Goal: Task Accomplishment & Management: Use online tool/utility

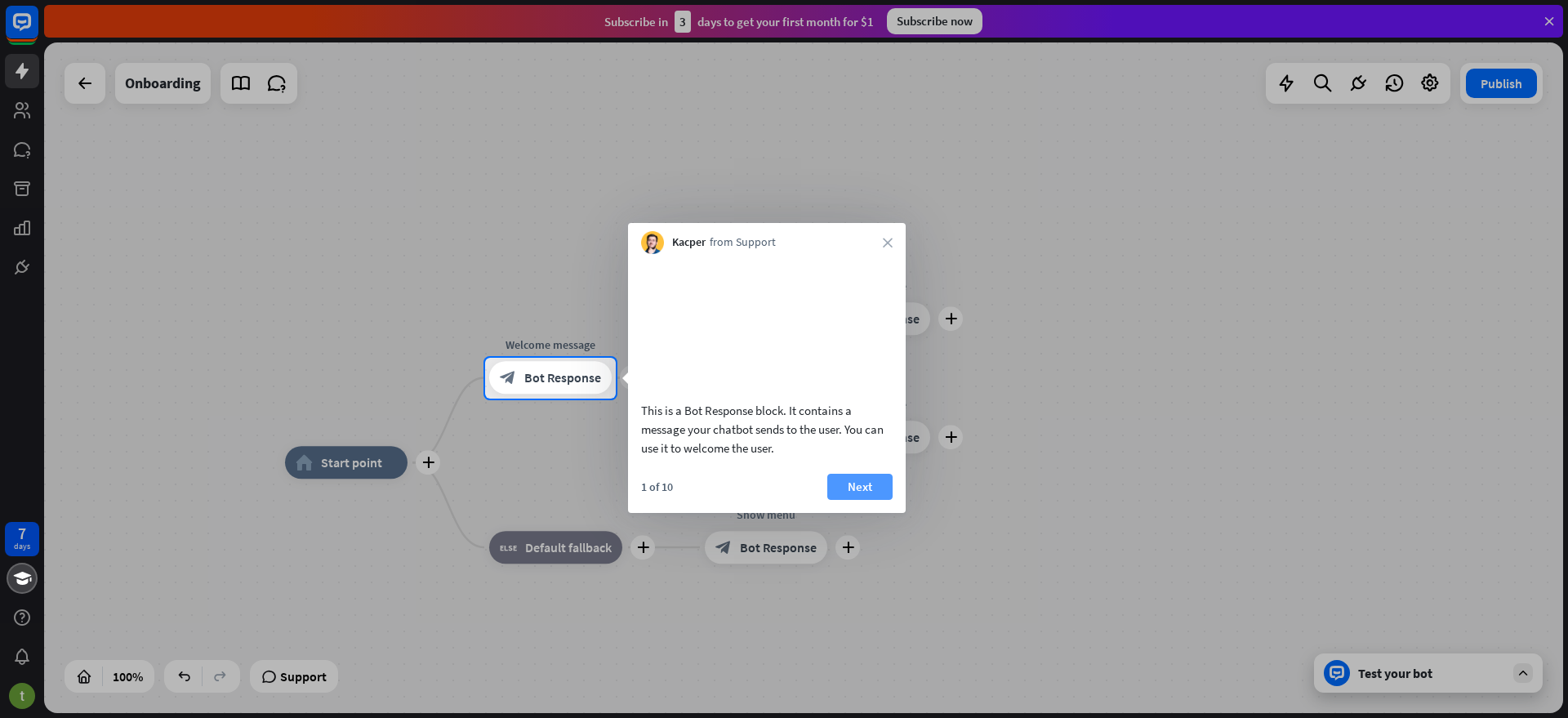
click at [860, 500] on button "Next" at bounding box center [860, 487] width 65 height 26
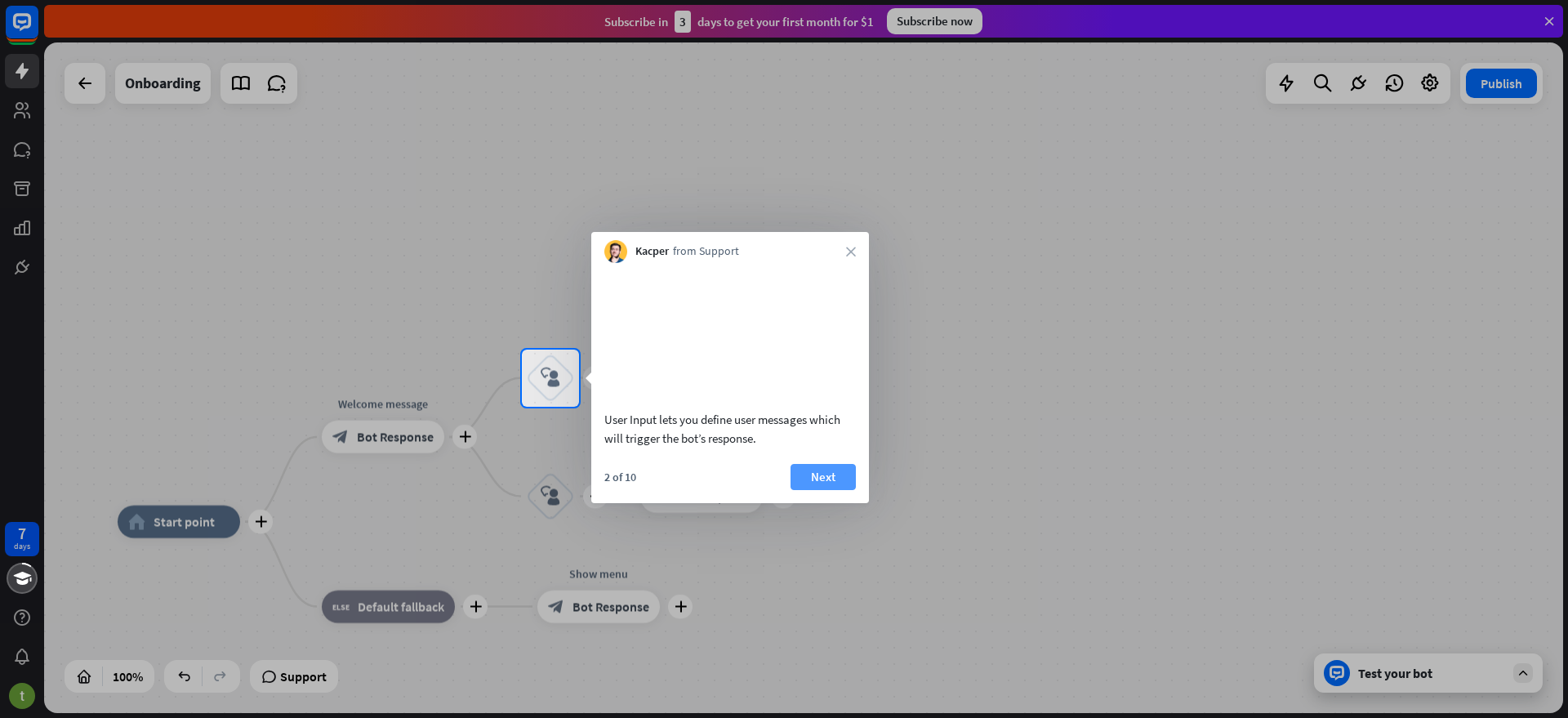
click at [815, 490] on button "Next" at bounding box center [823, 477] width 65 height 26
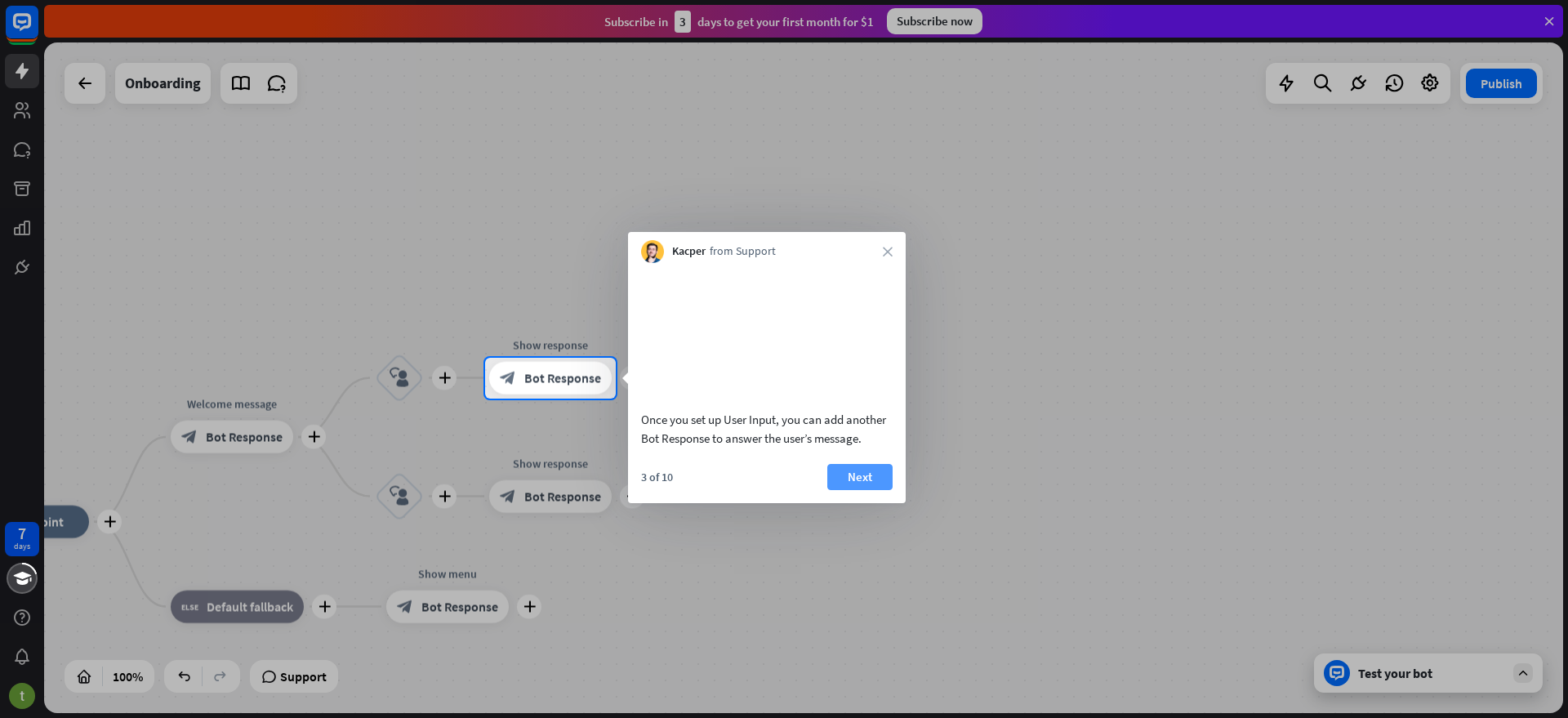
click at [864, 490] on button "Next" at bounding box center [860, 477] width 65 height 26
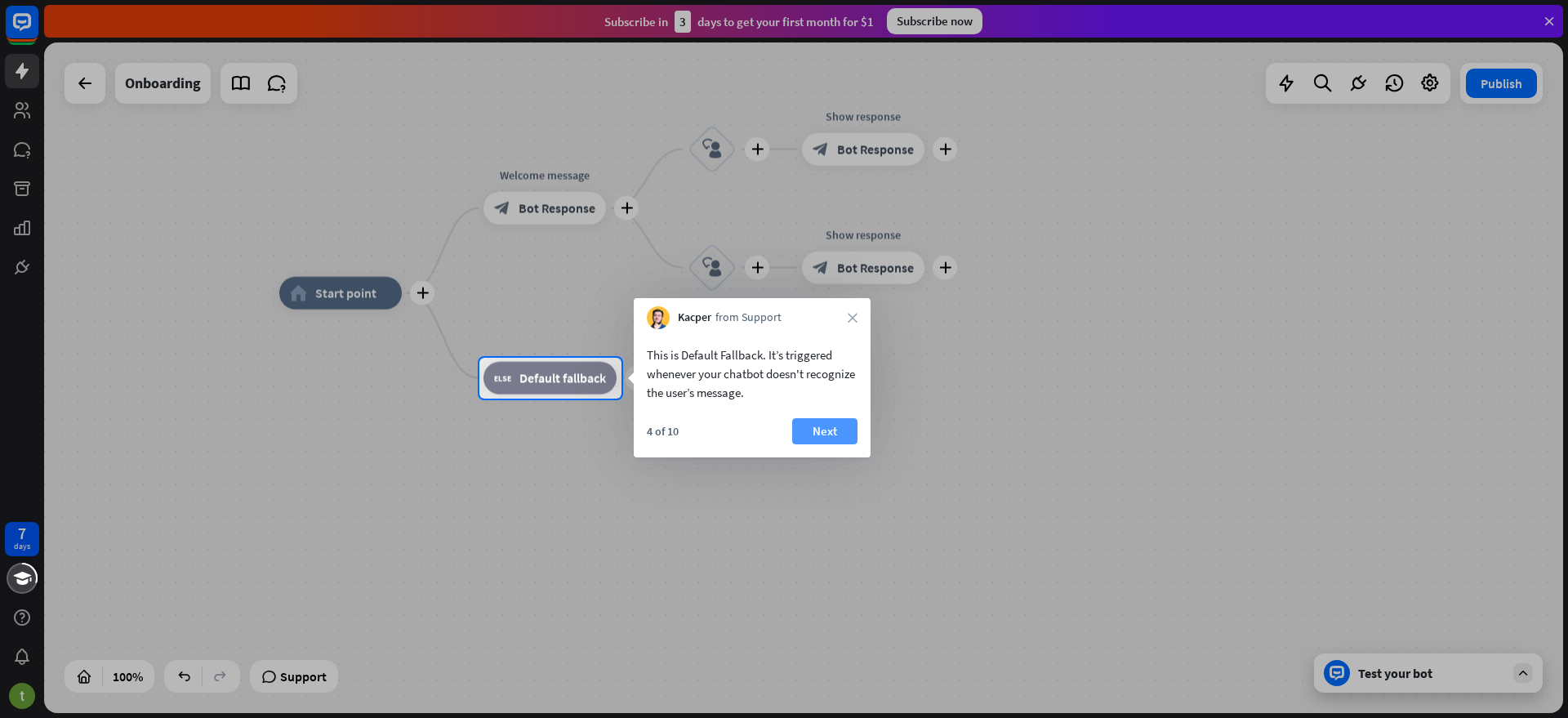
click at [817, 439] on button "Next" at bounding box center [825, 431] width 65 height 26
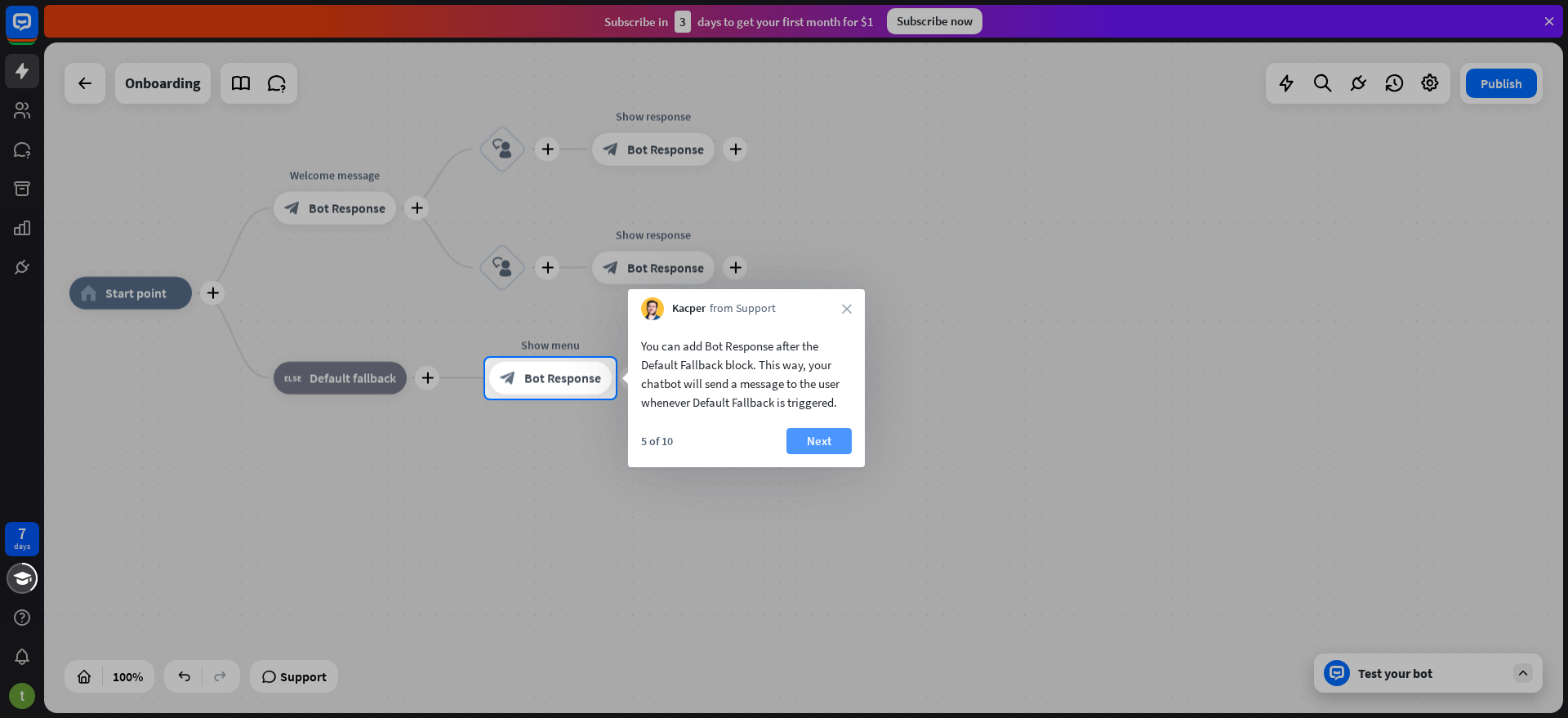
click at [832, 436] on button "Next" at bounding box center [819, 441] width 65 height 26
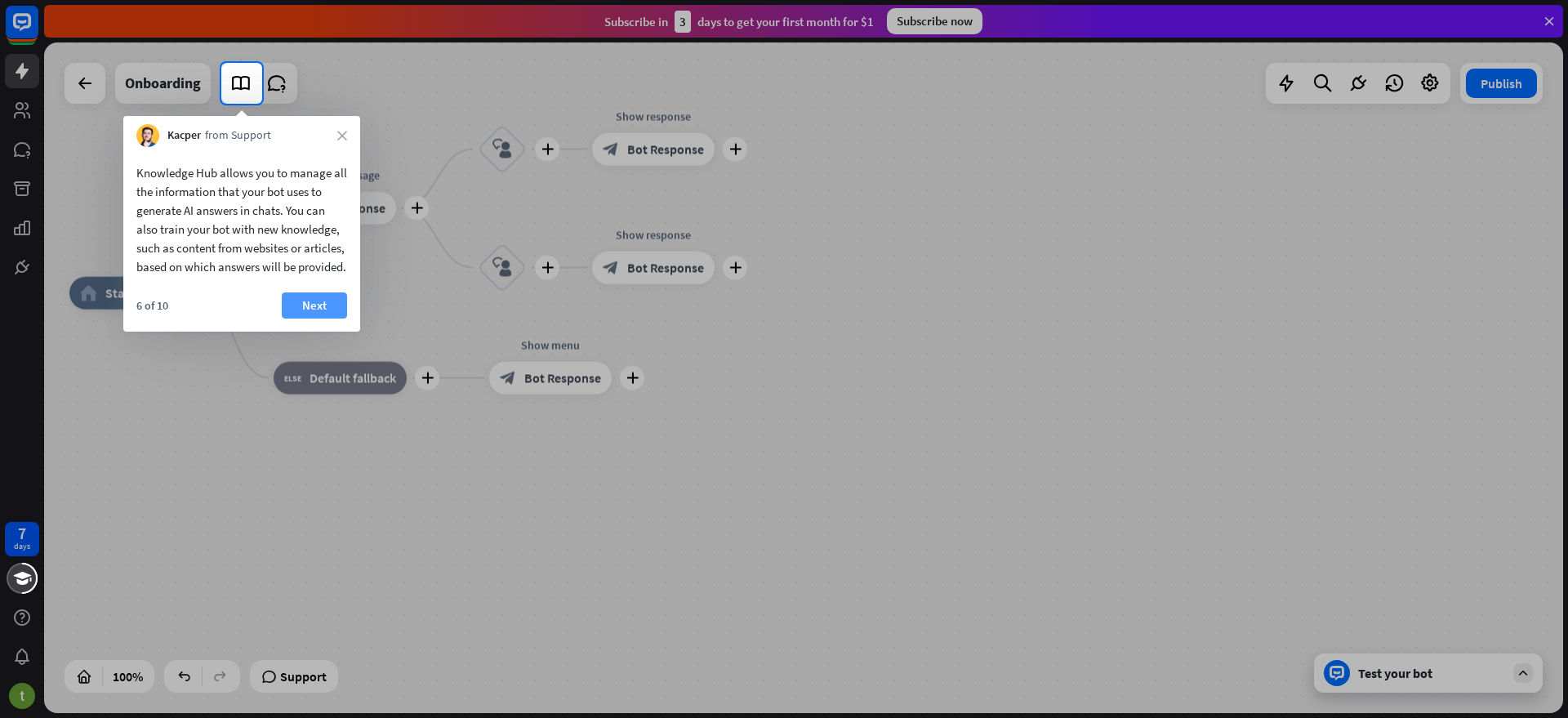
click at [324, 319] on button "Next" at bounding box center [314, 305] width 65 height 26
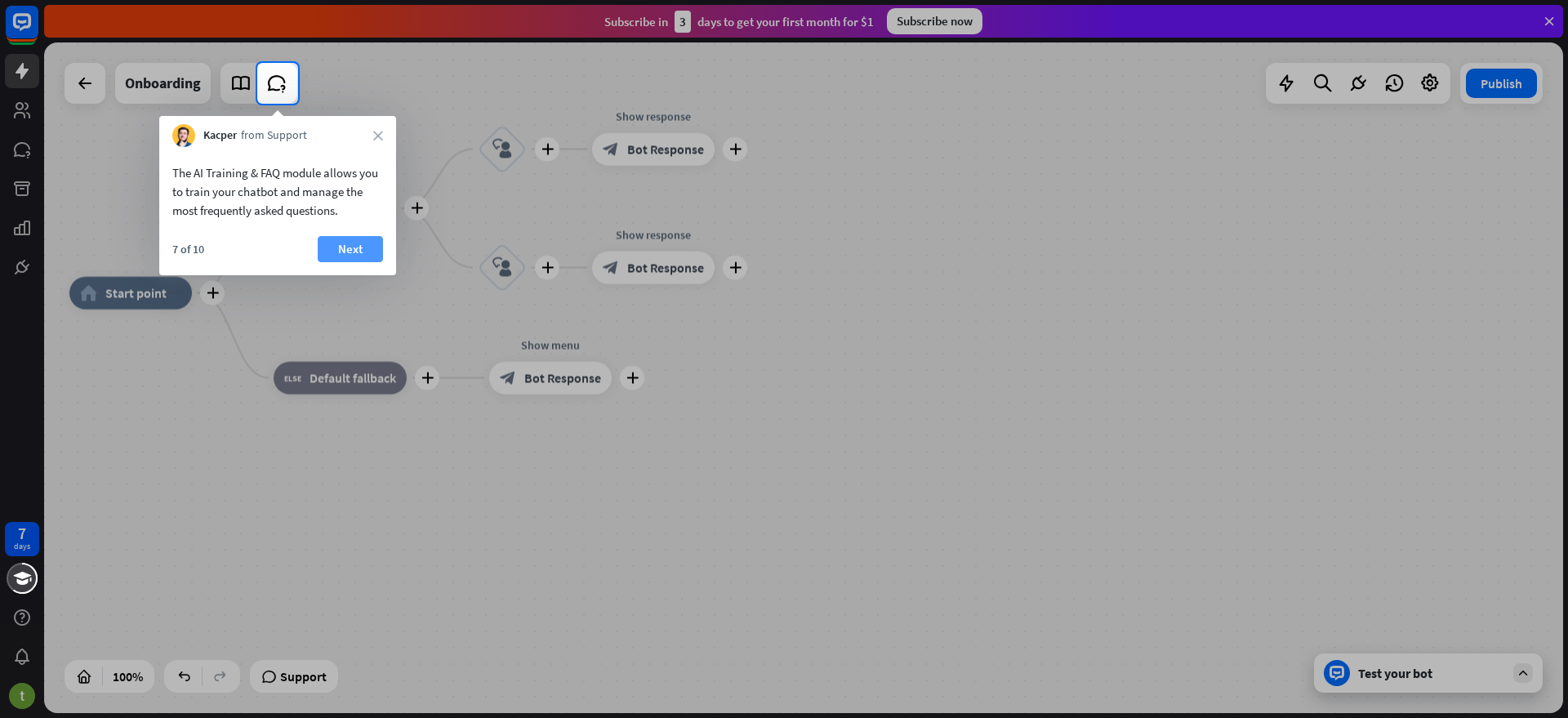
click at [334, 245] on button "Next" at bounding box center [350, 249] width 65 height 26
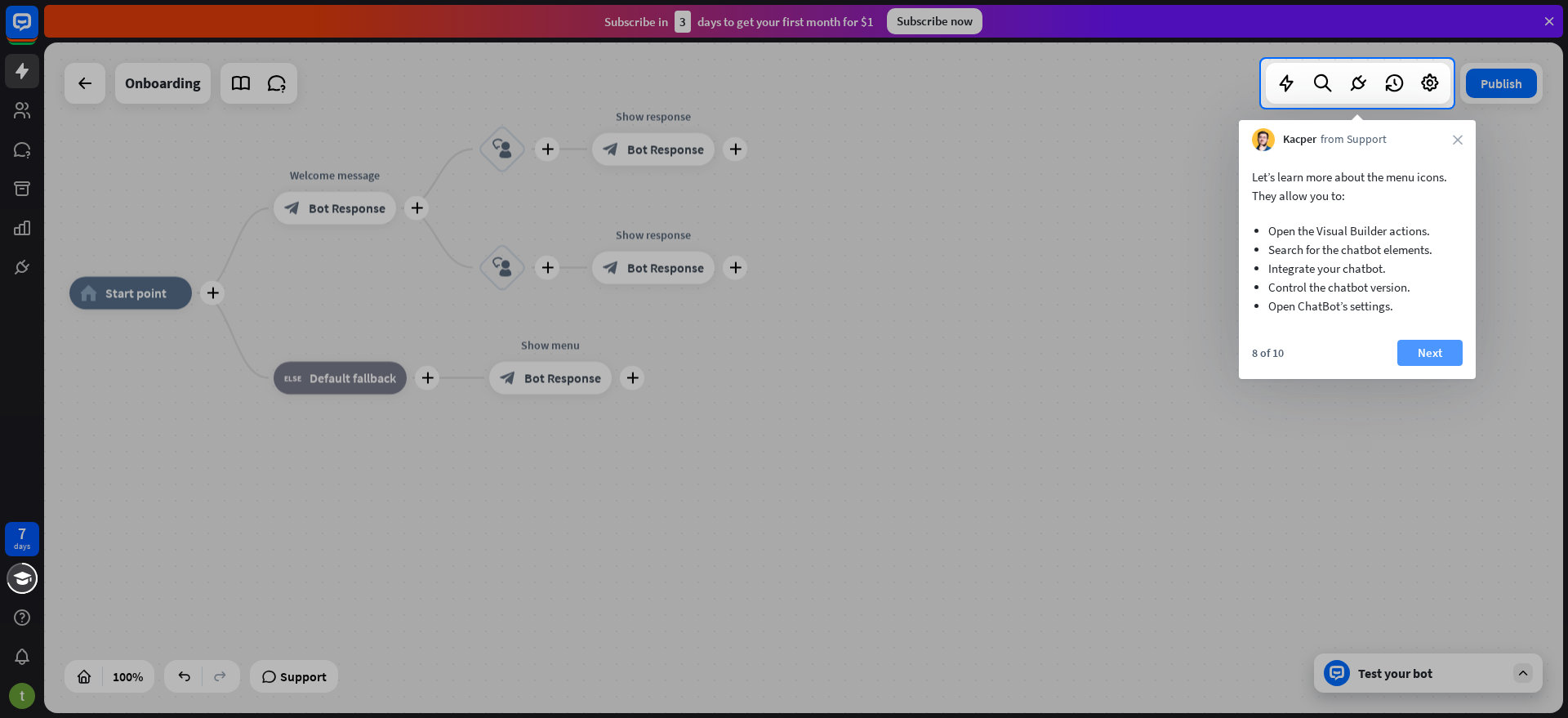
click at [1433, 351] on button "Next" at bounding box center [1429, 353] width 65 height 26
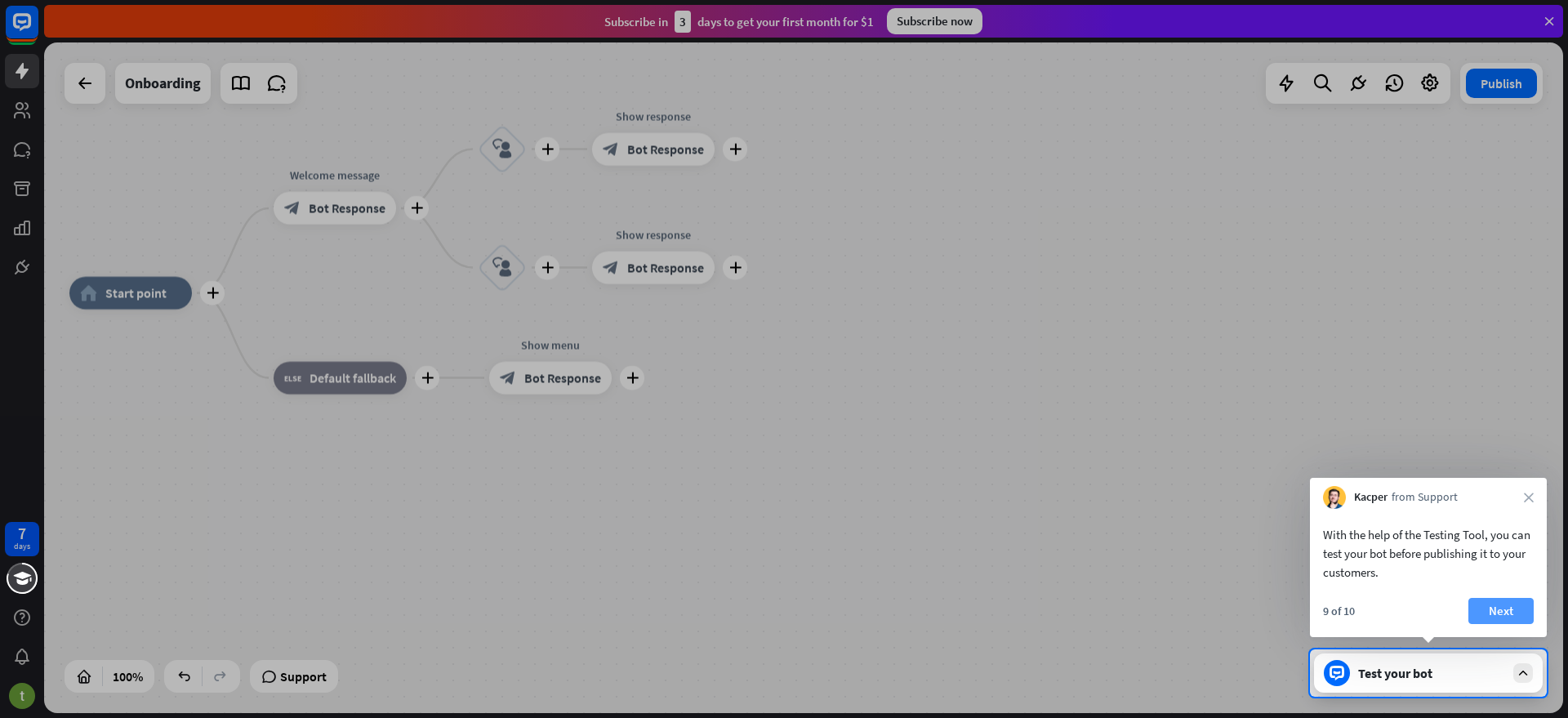
click at [1500, 617] on button "Next" at bounding box center [1501, 611] width 65 height 26
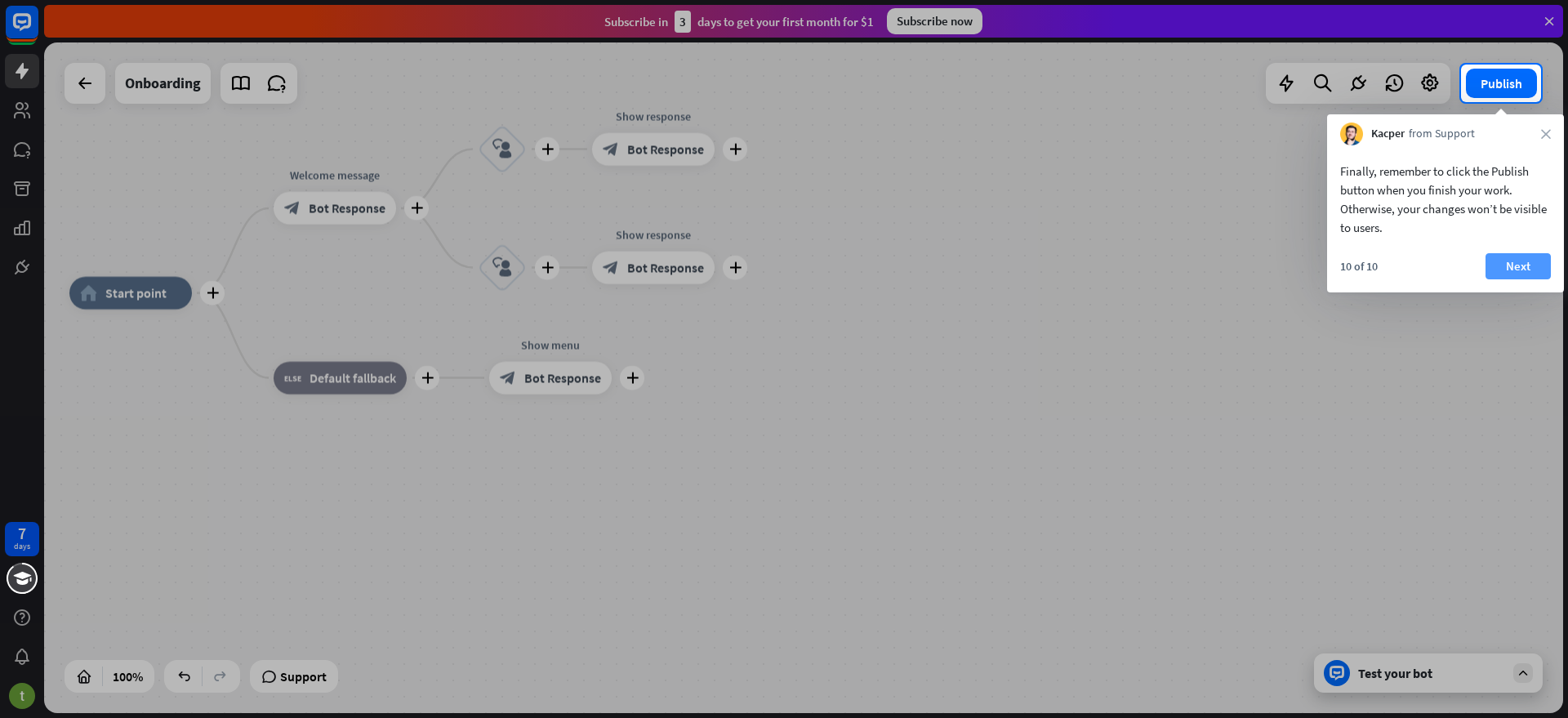
click at [1509, 271] on button "Next" at bounding box center [1518, 266] width 65 height 26
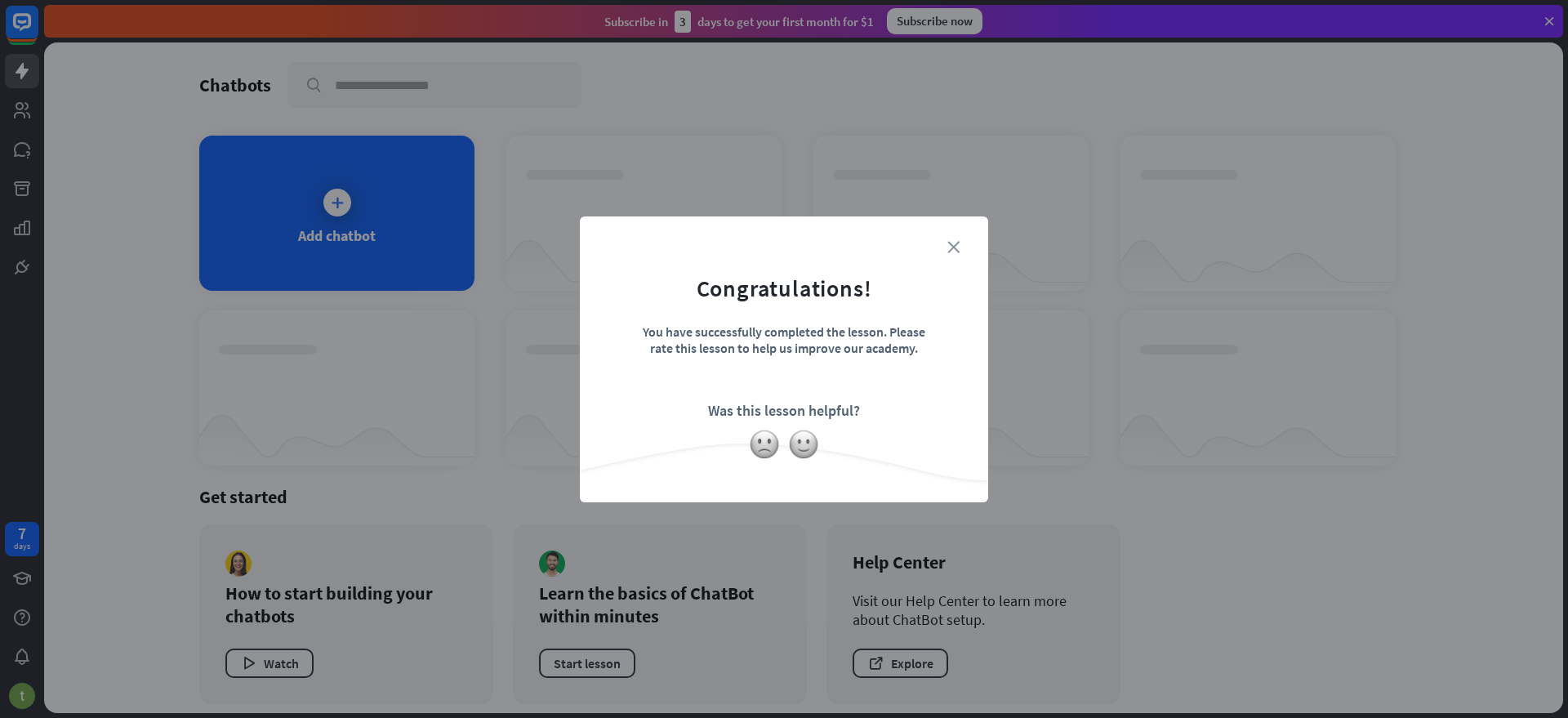
click at [952, 248] on icon "close" at bounding box center [953, 247] width 12 height 12
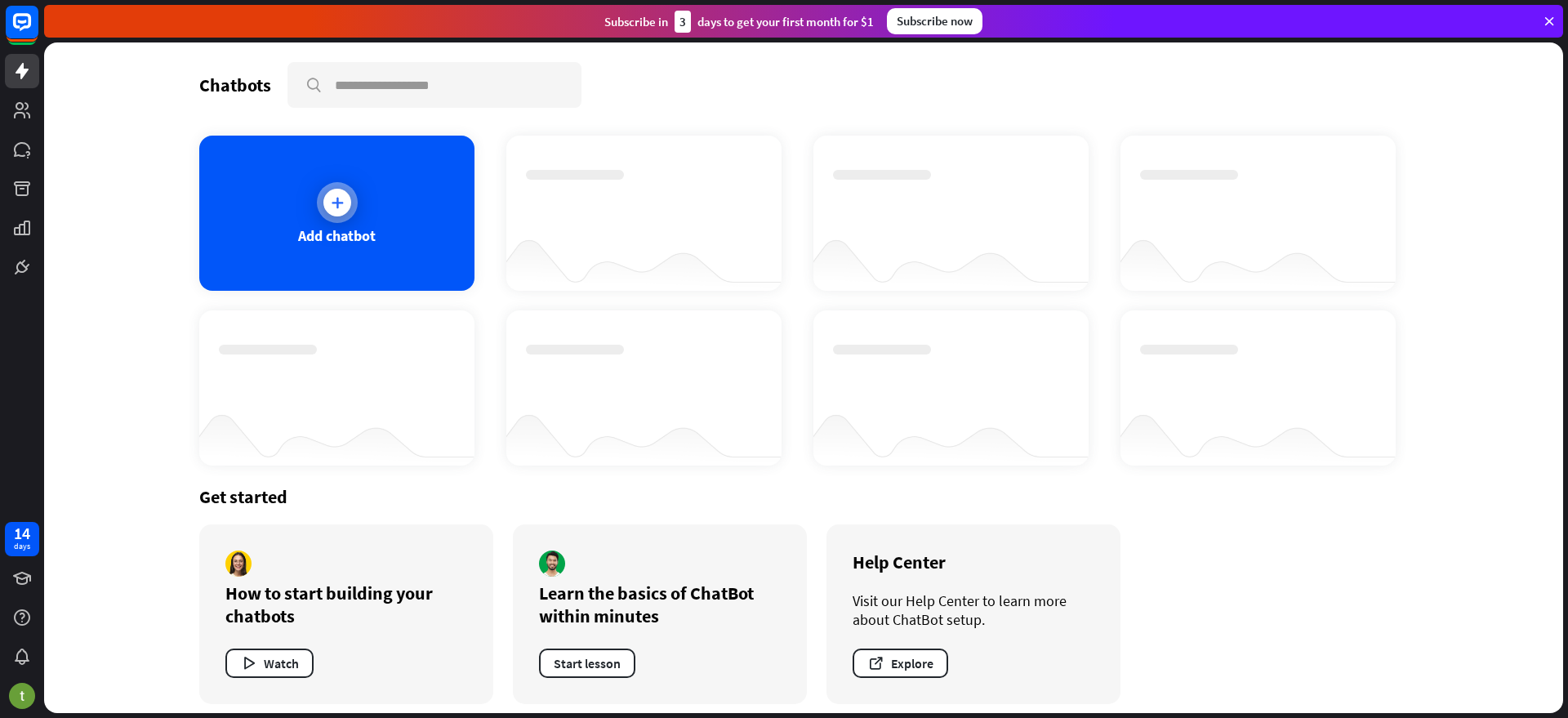
click at [393, 197] on div "Add chatbot" at bounding box center [337, 213] width 276 height 155
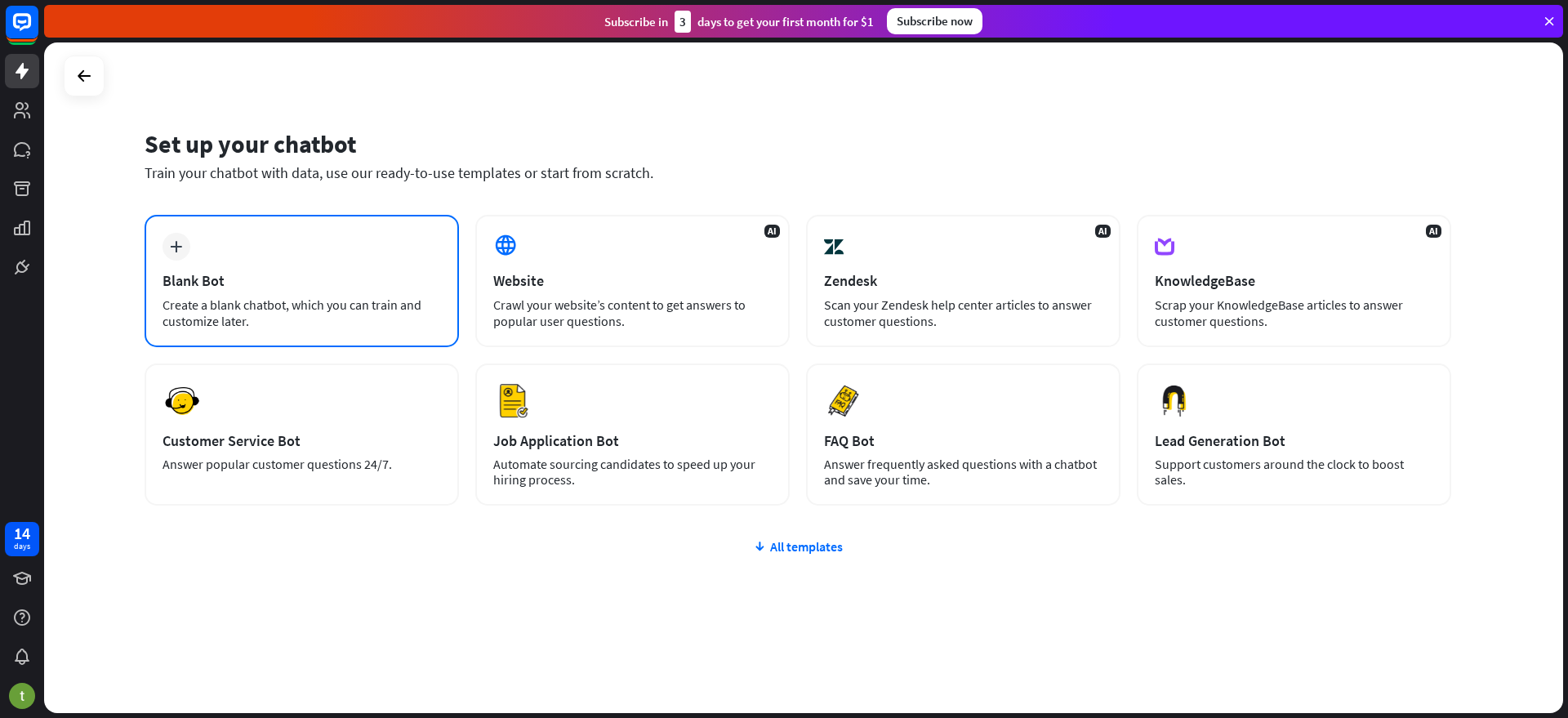
click at [299, 281] on div "Blank Bot" at bounding box center [301, 281] width 278 height 19
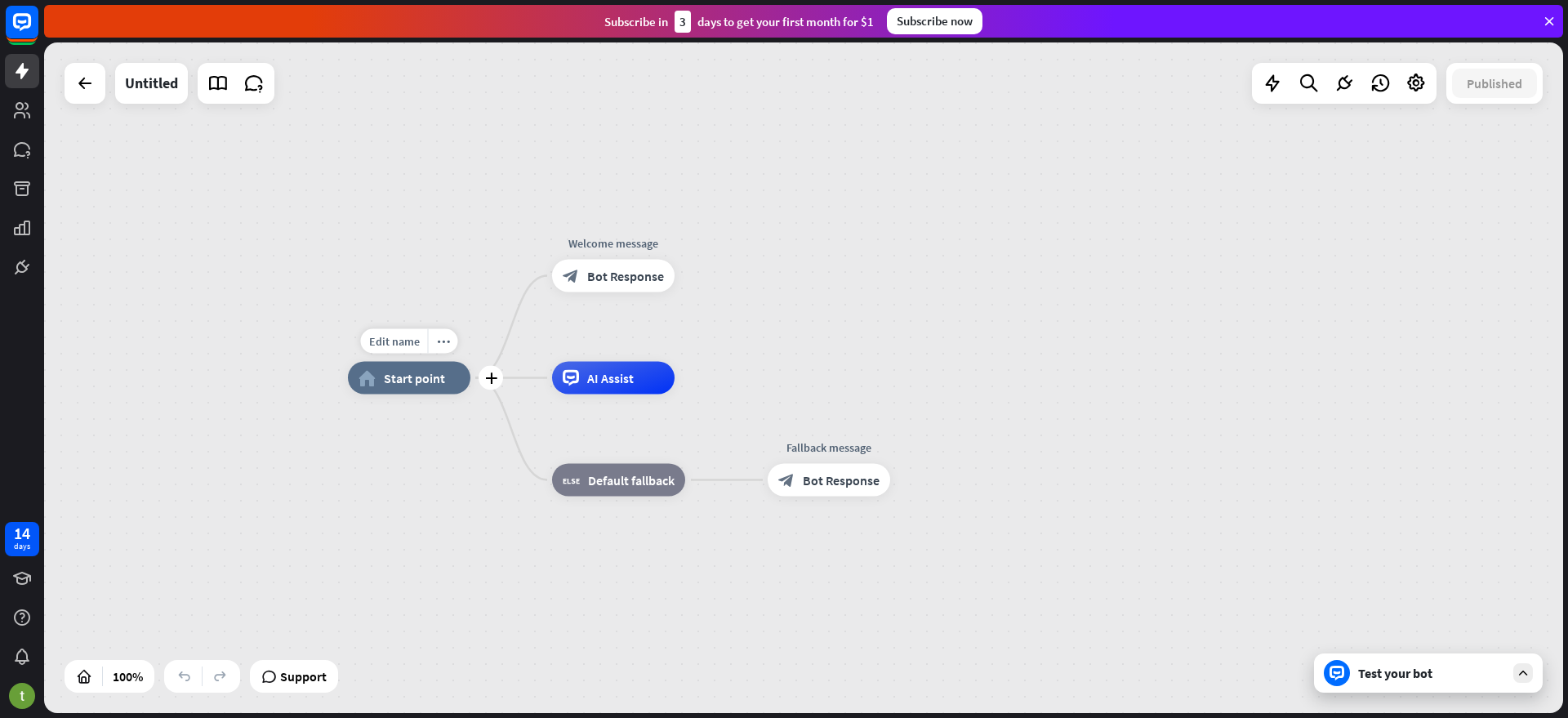
click at [425, 380] on span "Start point" at bounding box center [414, 378] width 61 height 16
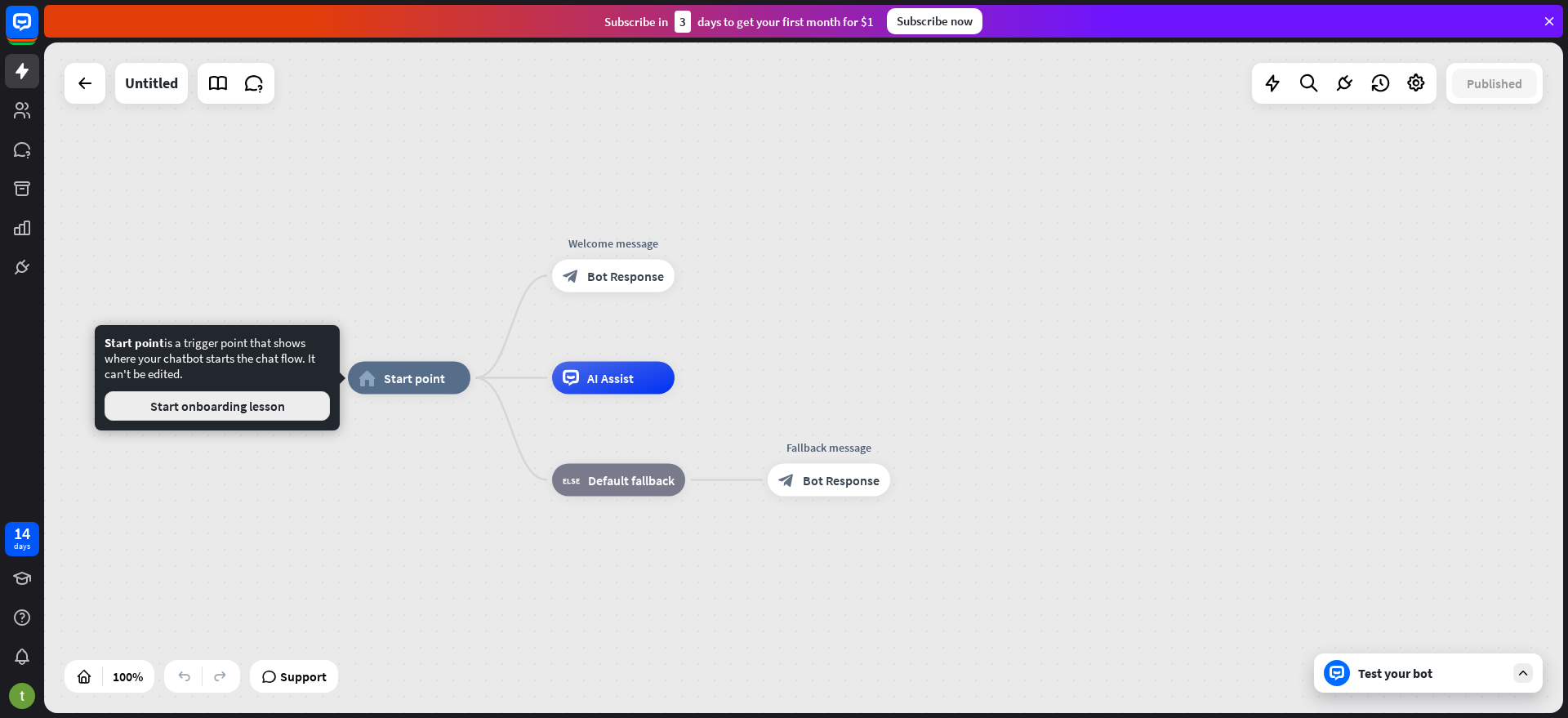
click at [295, 404] on button "Start onboarding lesson" at bounding box center [217, 406] width 225 height 30
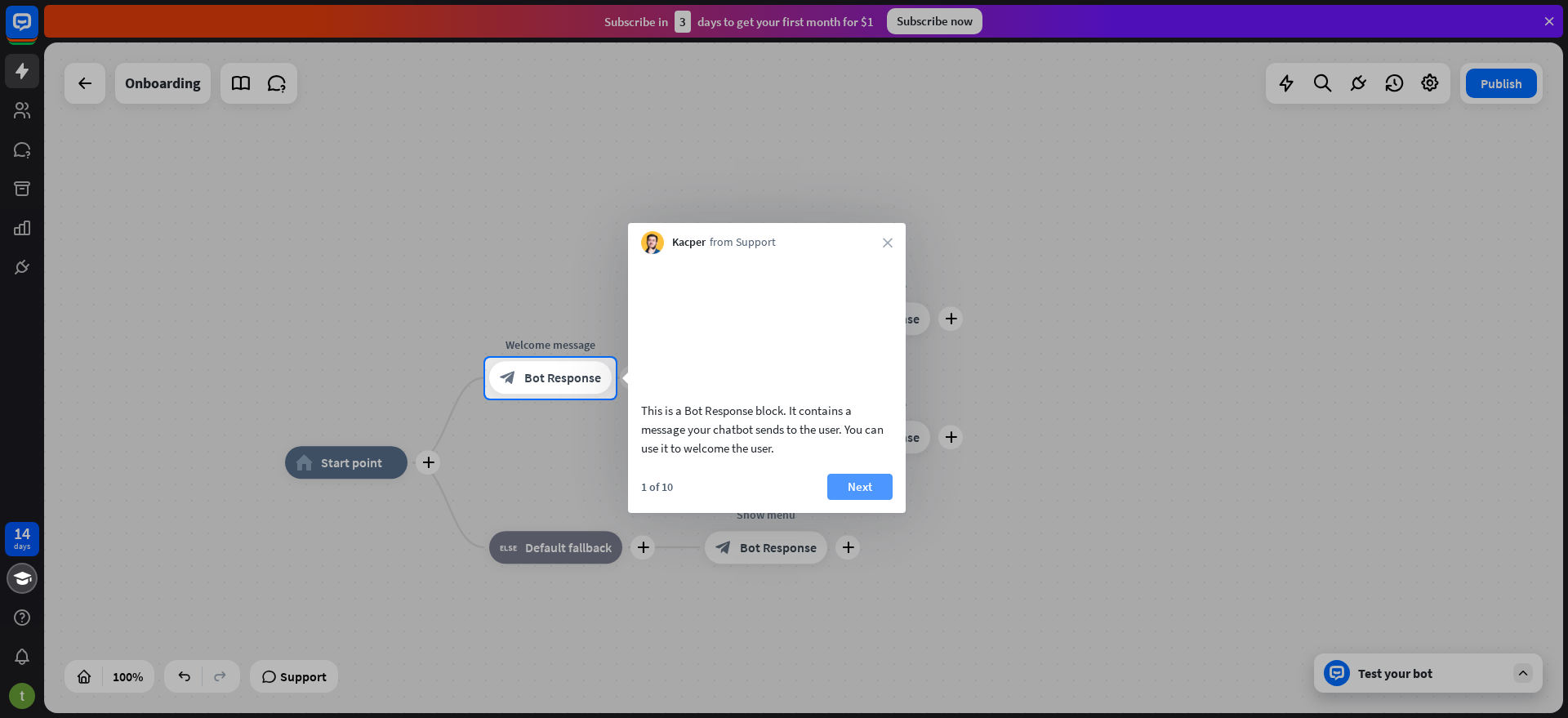
click at [885, 500] on button "Next" at bounding box center [860, 487] width 65 height 26
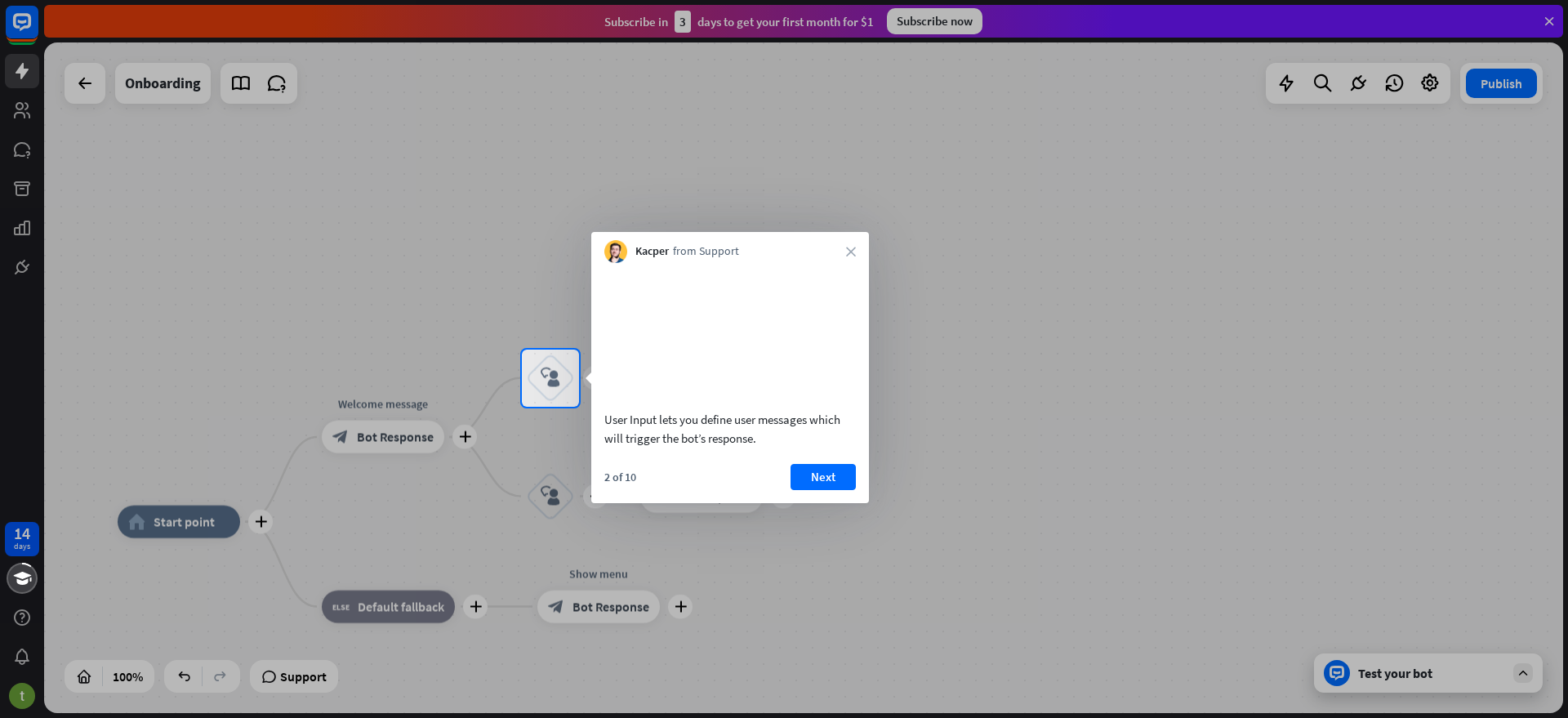
click at [825, 483] on div "User Input lets you define user messages which will trigger the bot’s response.…" at bounding box center [730, 383] width 278 height 240
click at [823, 490] on button "Next" at bounding box center [823, 477] width 65 height 26
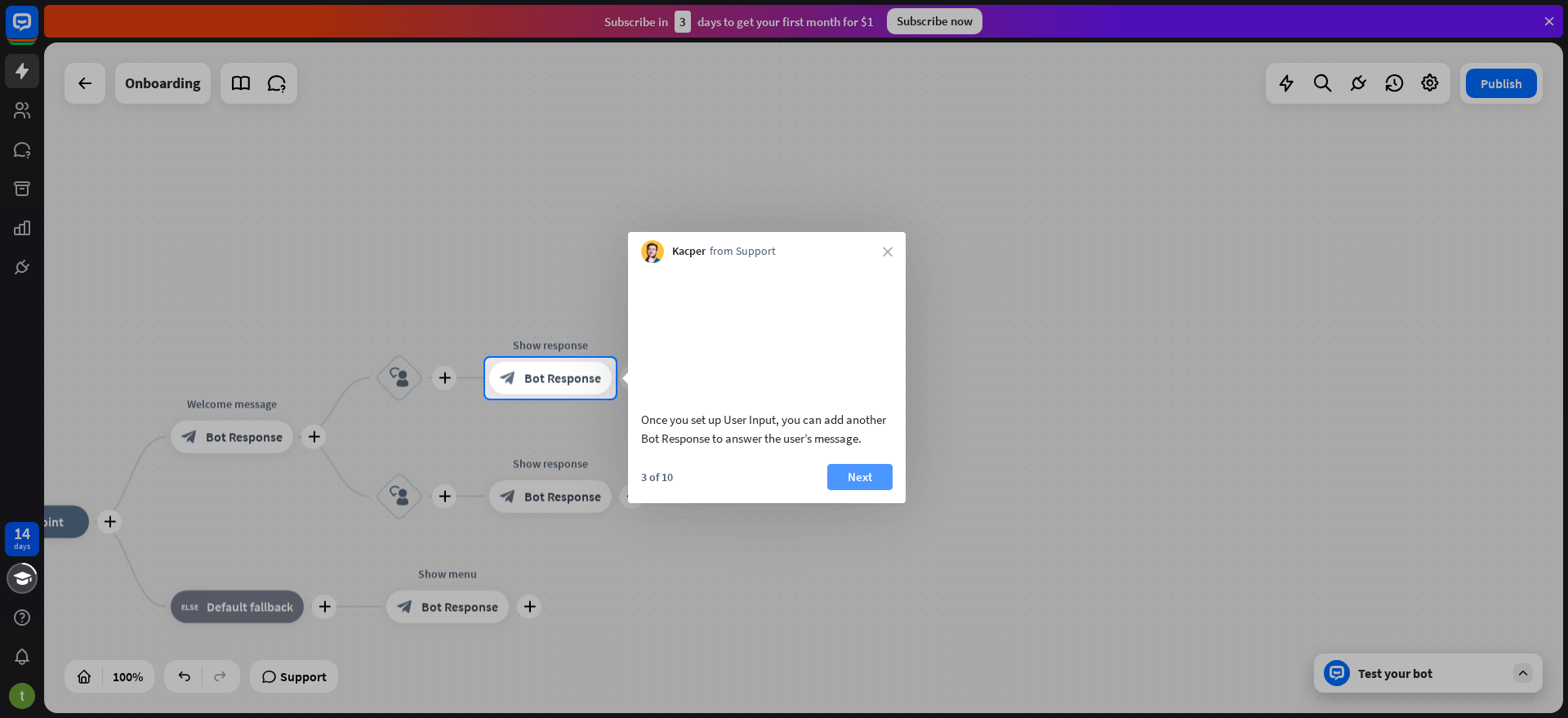
click at [855, 485] on button "Next" at bounding box center [860, 477] width 65 height 26
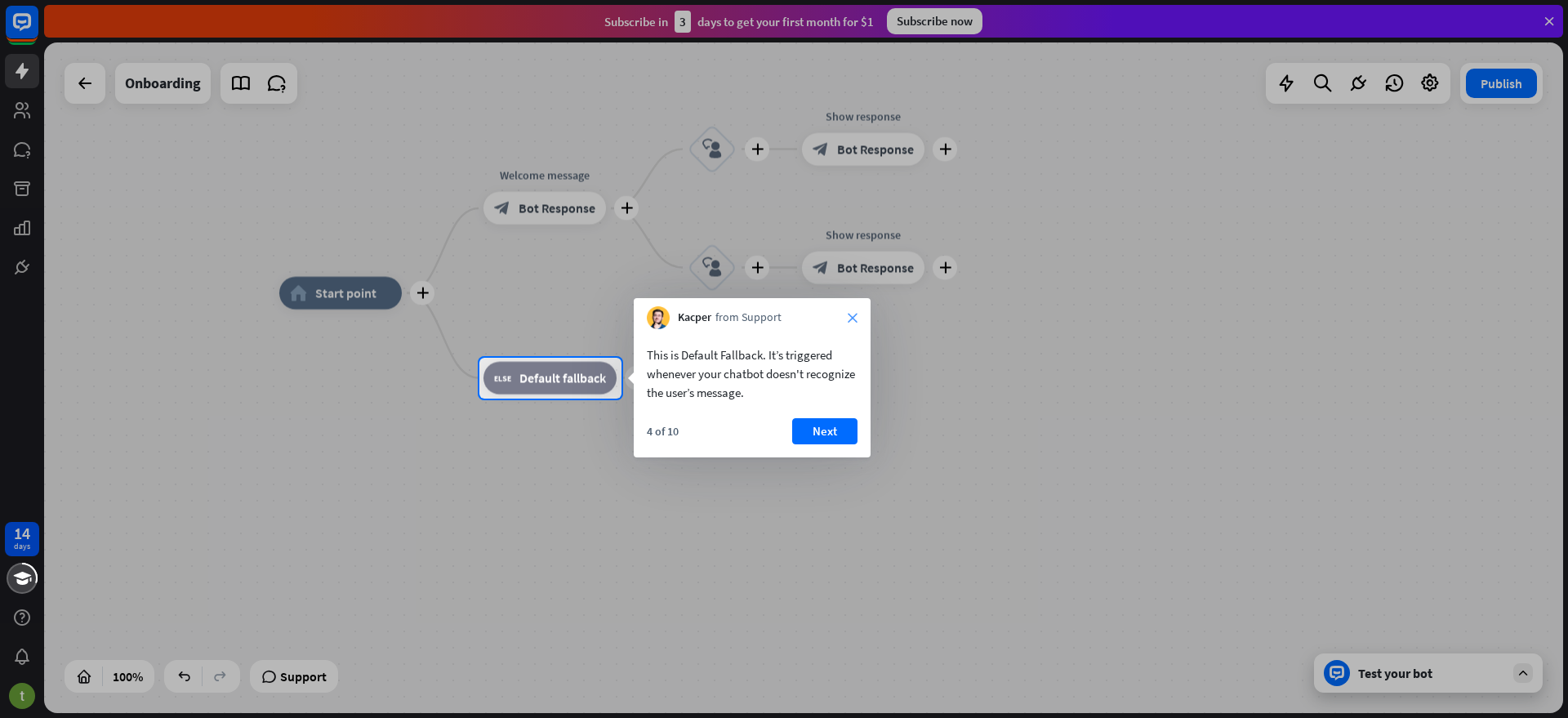
click at [850, 318] on icon "close" at bounding box center [853, 318] width 10 height 10
click at [794, 429] on button "Yes, leave" at bounding box center [806, 425] width 101 height 26
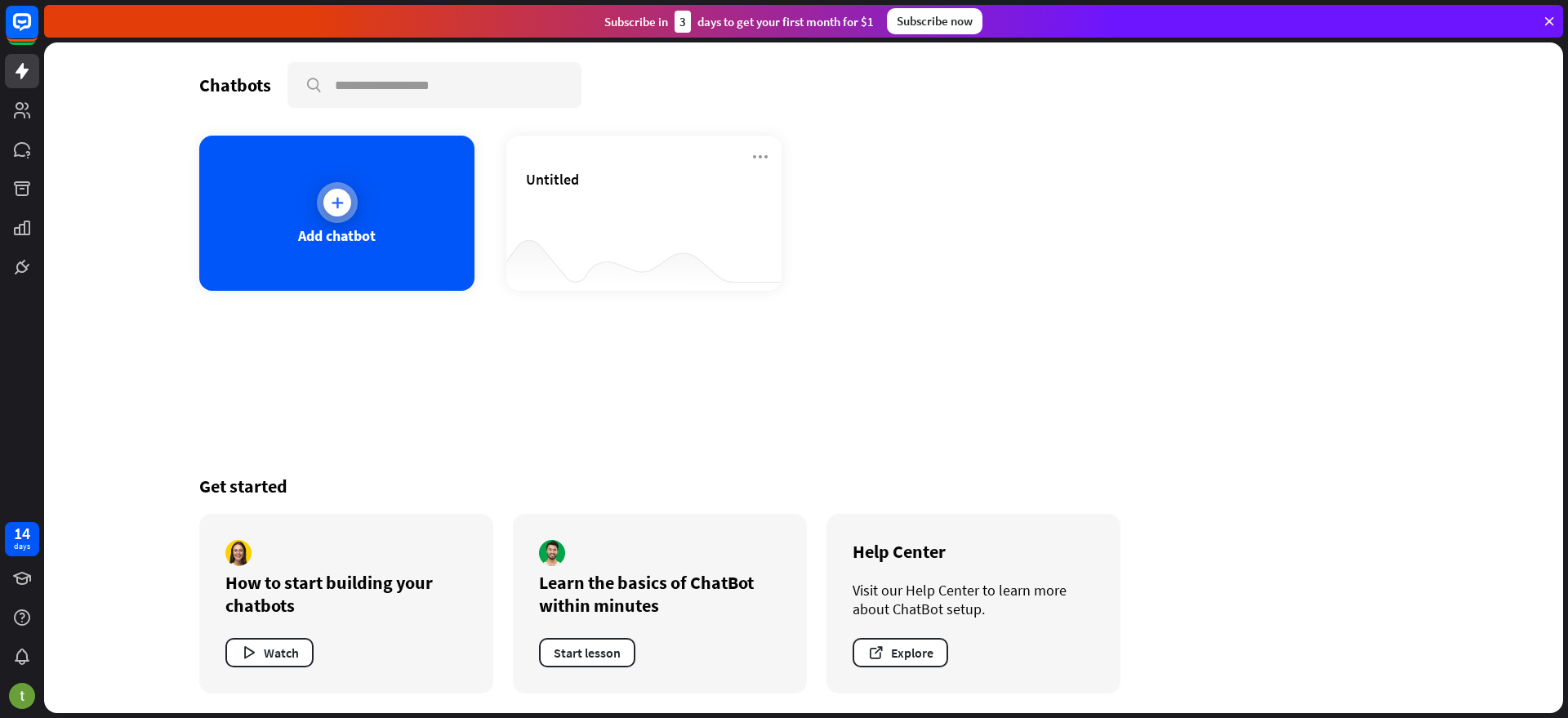
click at [323, 158] on div "Add chatbot" at bounding box center [337, 213] width 276 height 155
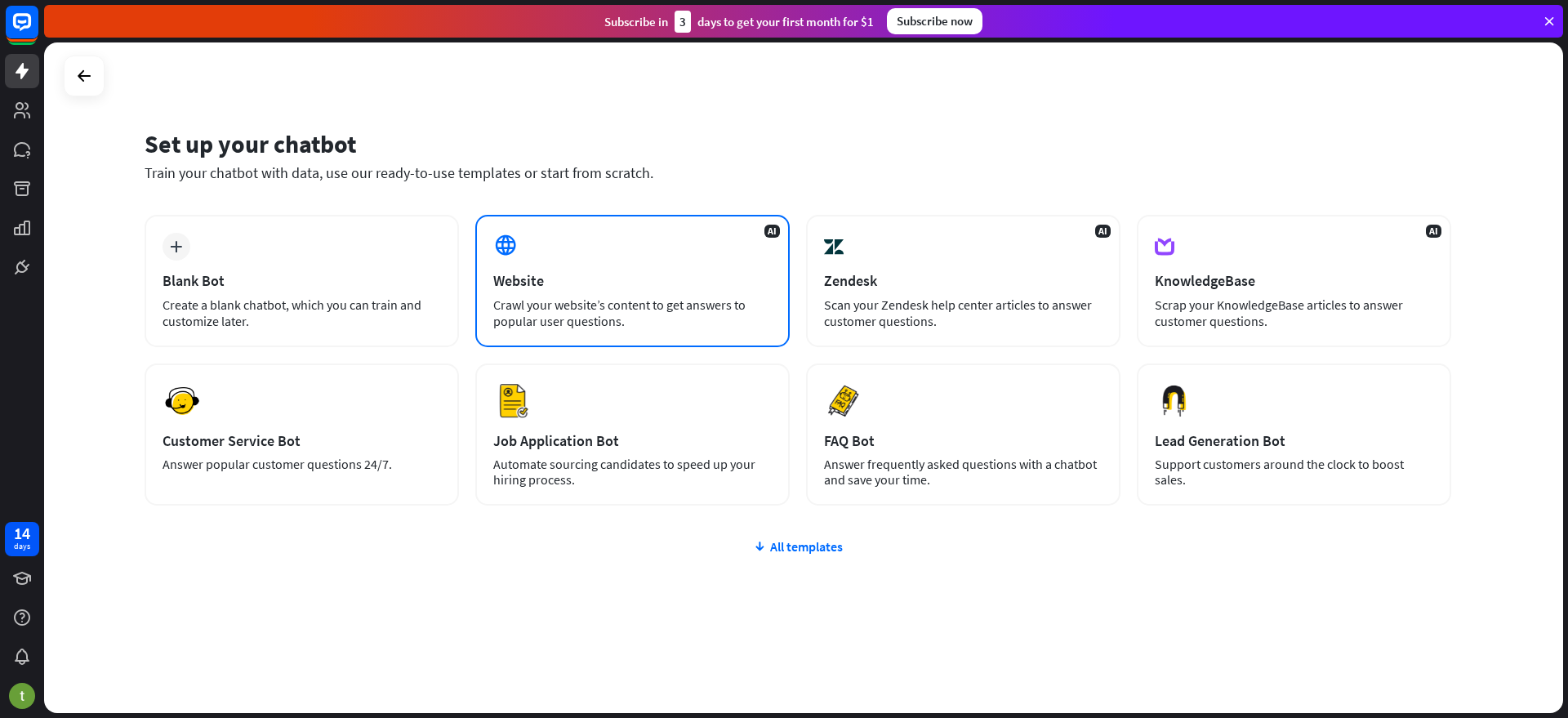
click at [551, 276] on div "Website" at bounding box center [632, 281] width 278 height 19
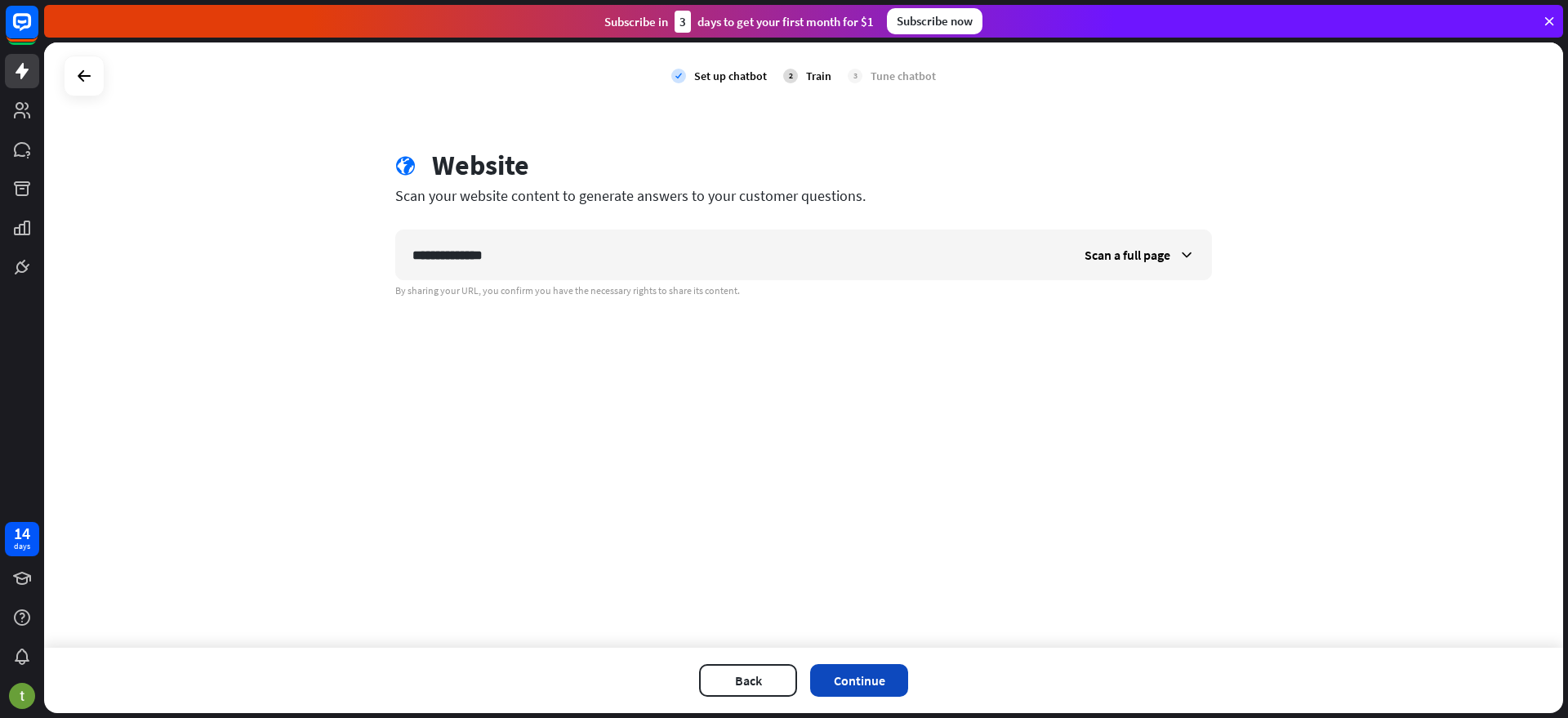
type input "**********"
click at [871, 683] on button "Continue" at bounding box center [859, 681] width 98 height 32
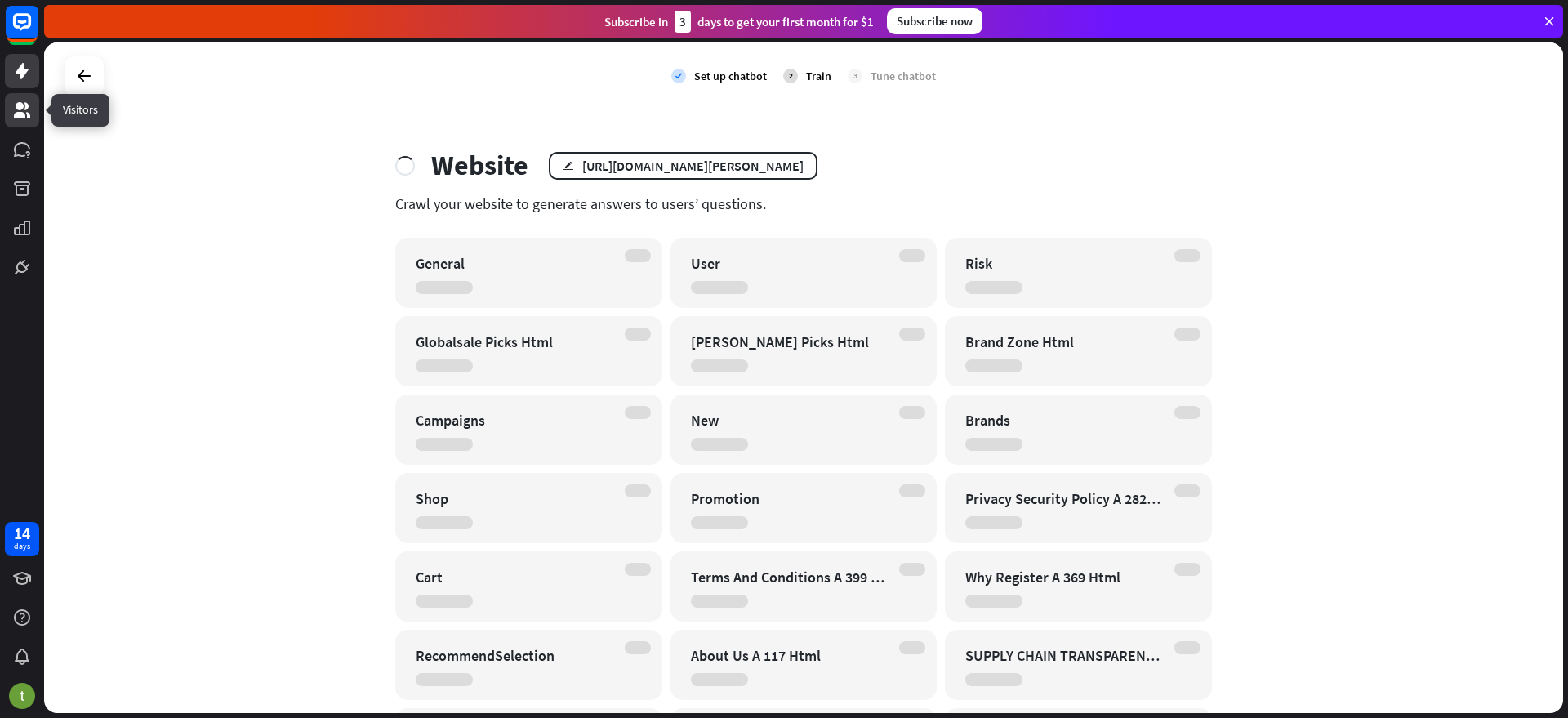
click at [17, 119] on icon at bounding box center [21, 110] width 20 height 20
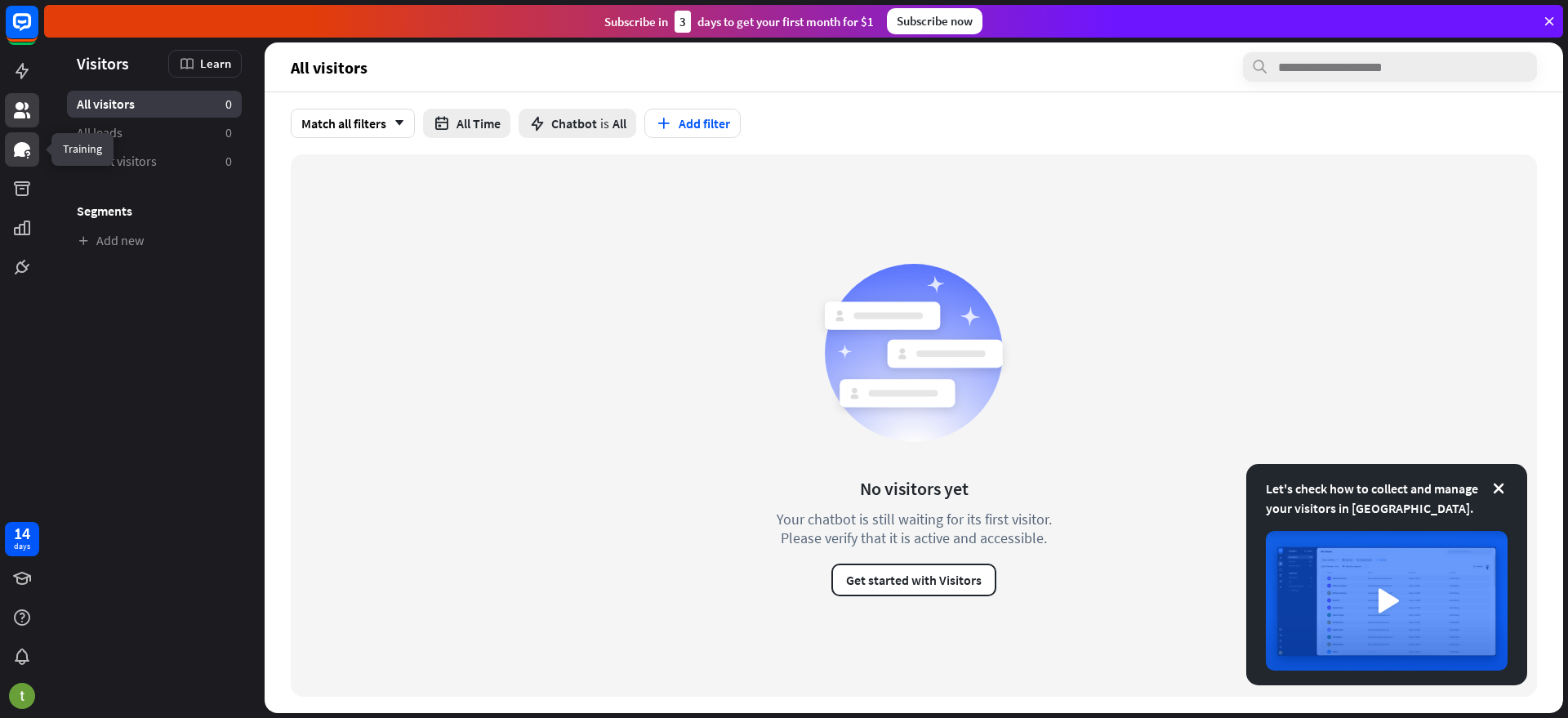
click at [22, 149] on icon at bounding box center [21, 149] width 16 height 14
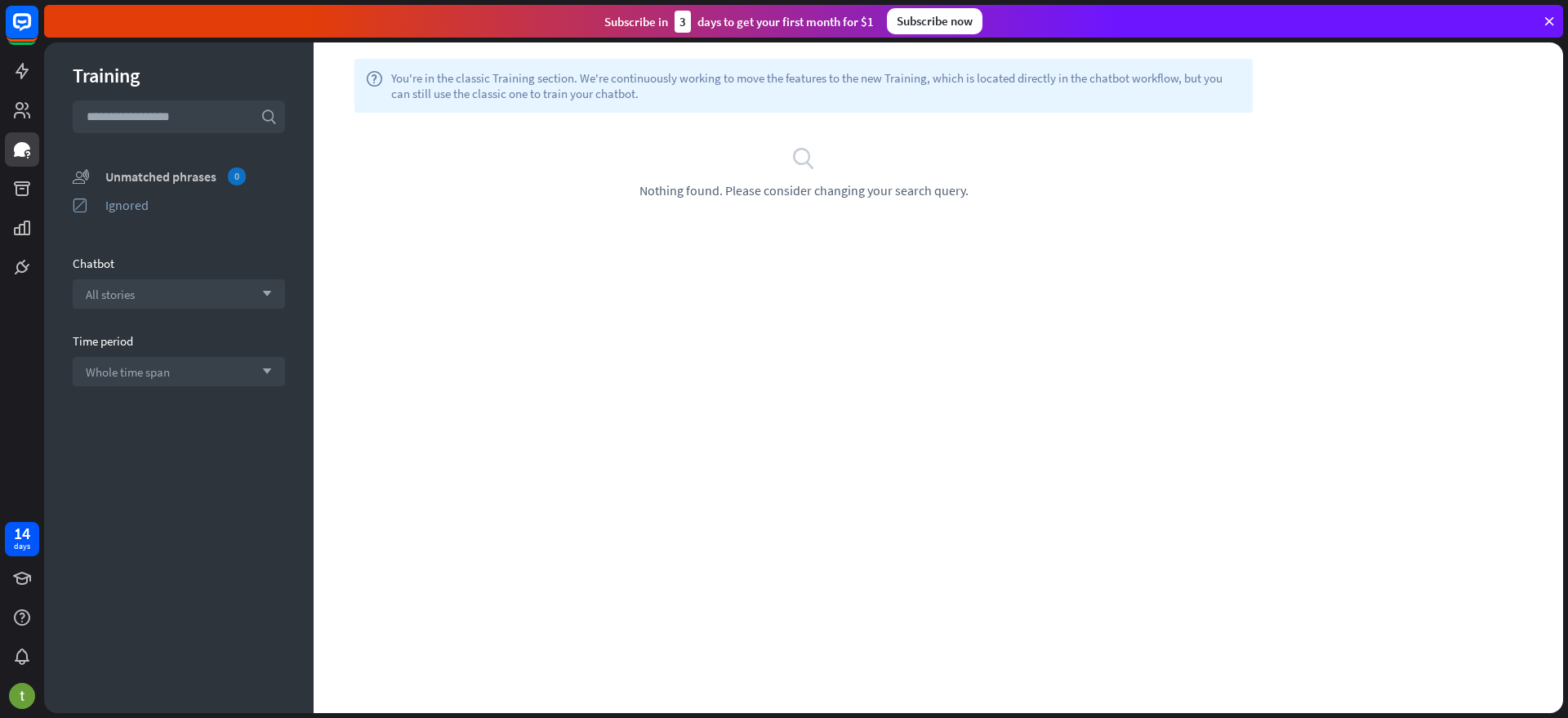
click at [182, 180] on div "Unmatched phrases 0" at bounding box center [195, 176] width 179 height 18
click at [138, 208] on div "Ignored" at bounding box center [195, 204] width 179 height 16
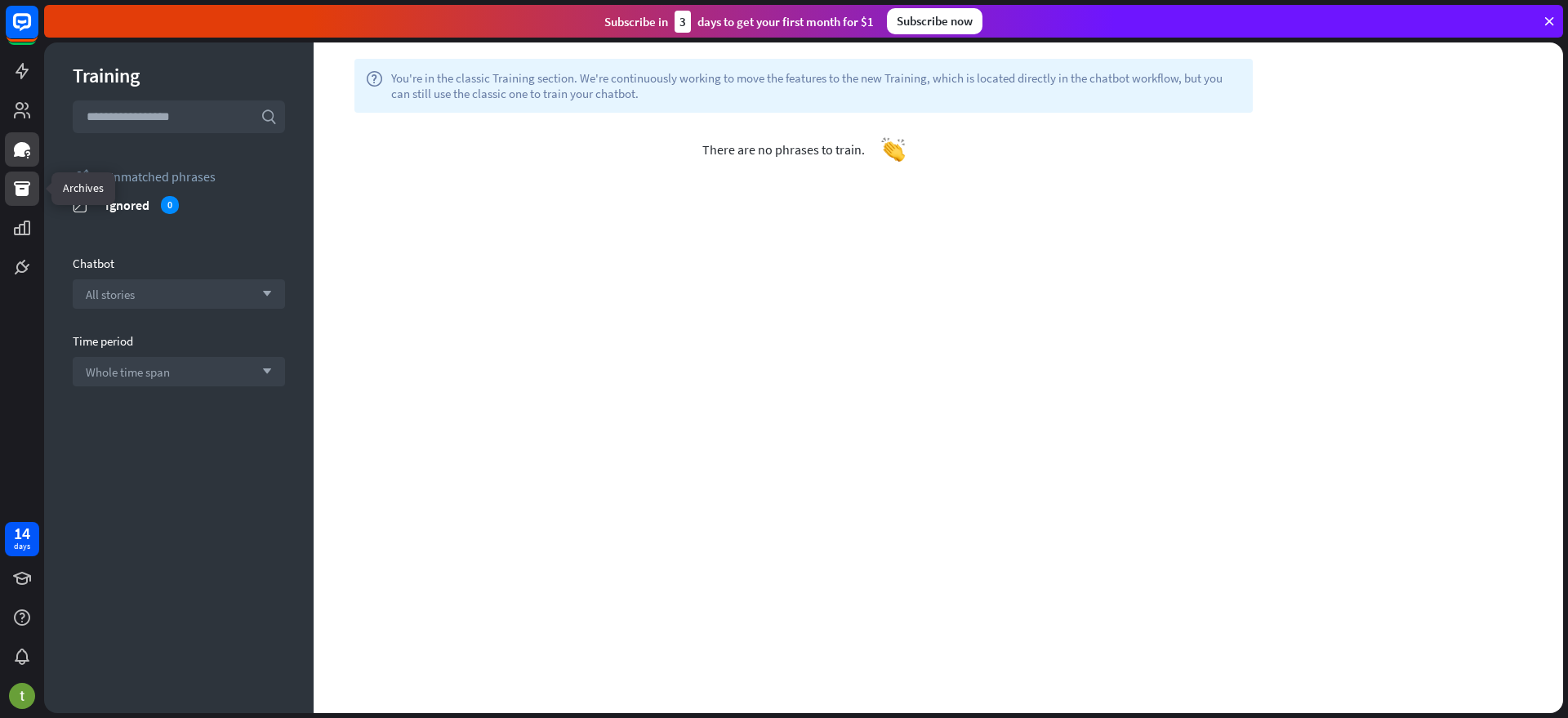
click at [31, 197] on icon at bounding box center [21, 188] width 20 height 20
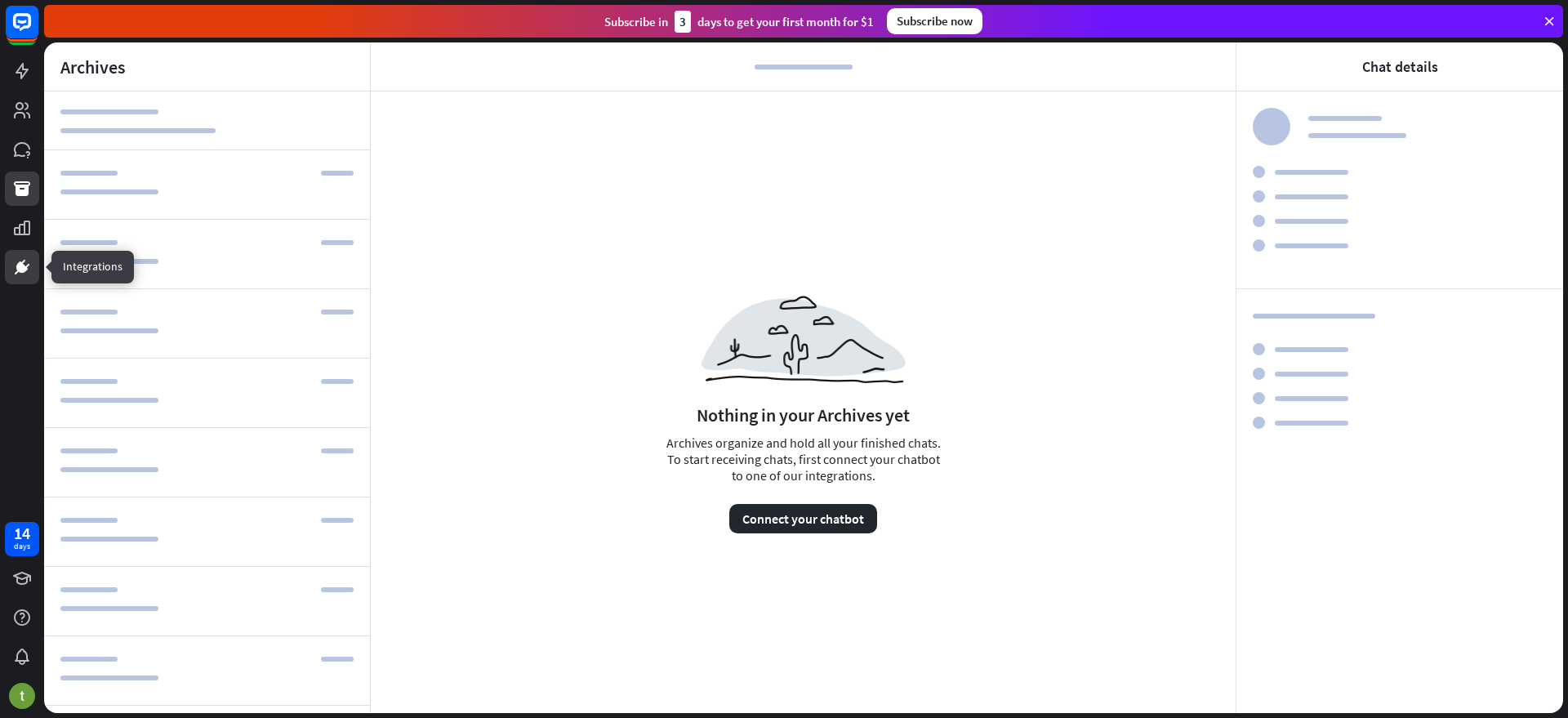
click at [14, 260] on icon at bounding box center [21, 267] width 20 height 20
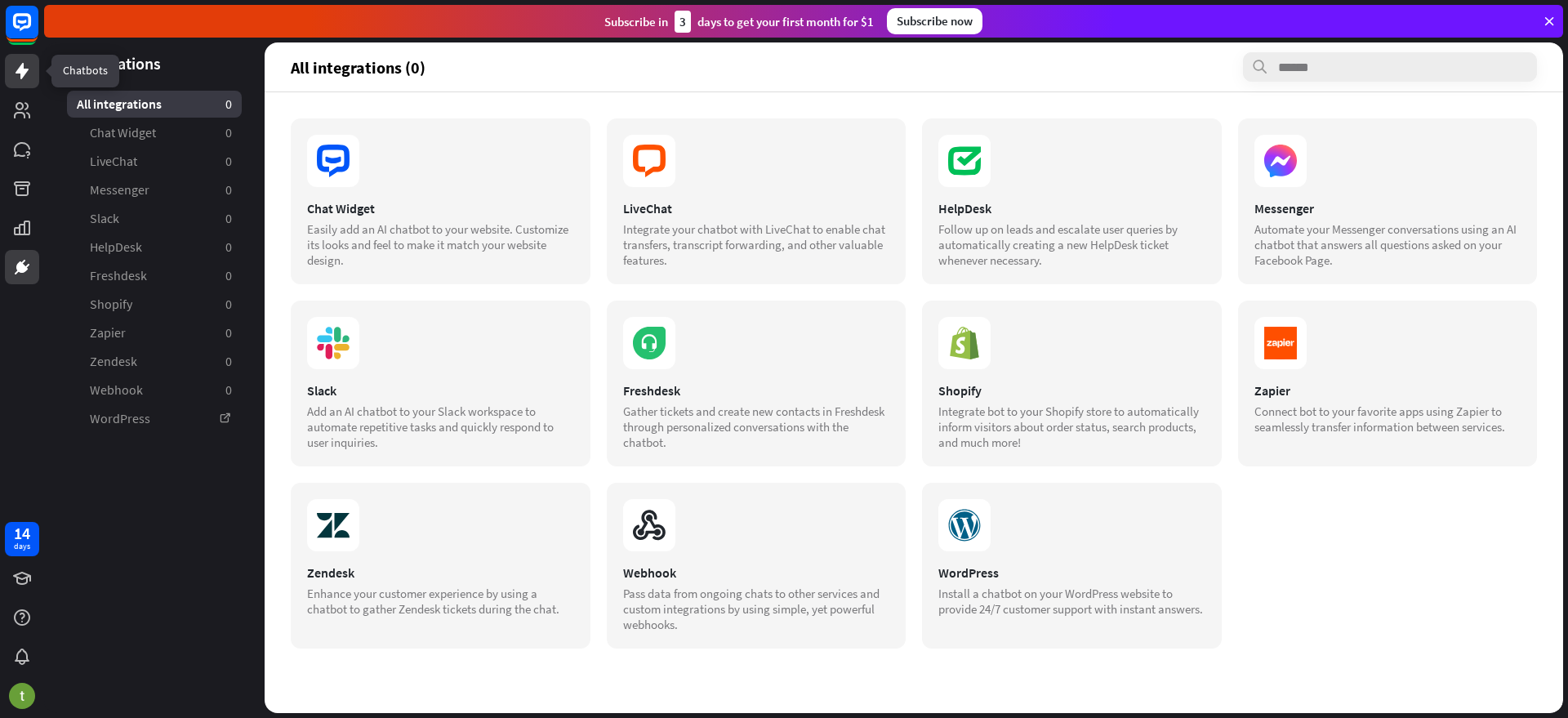
click at [25, 71] on icon at bounding box center [21, 71] width 13 height 16
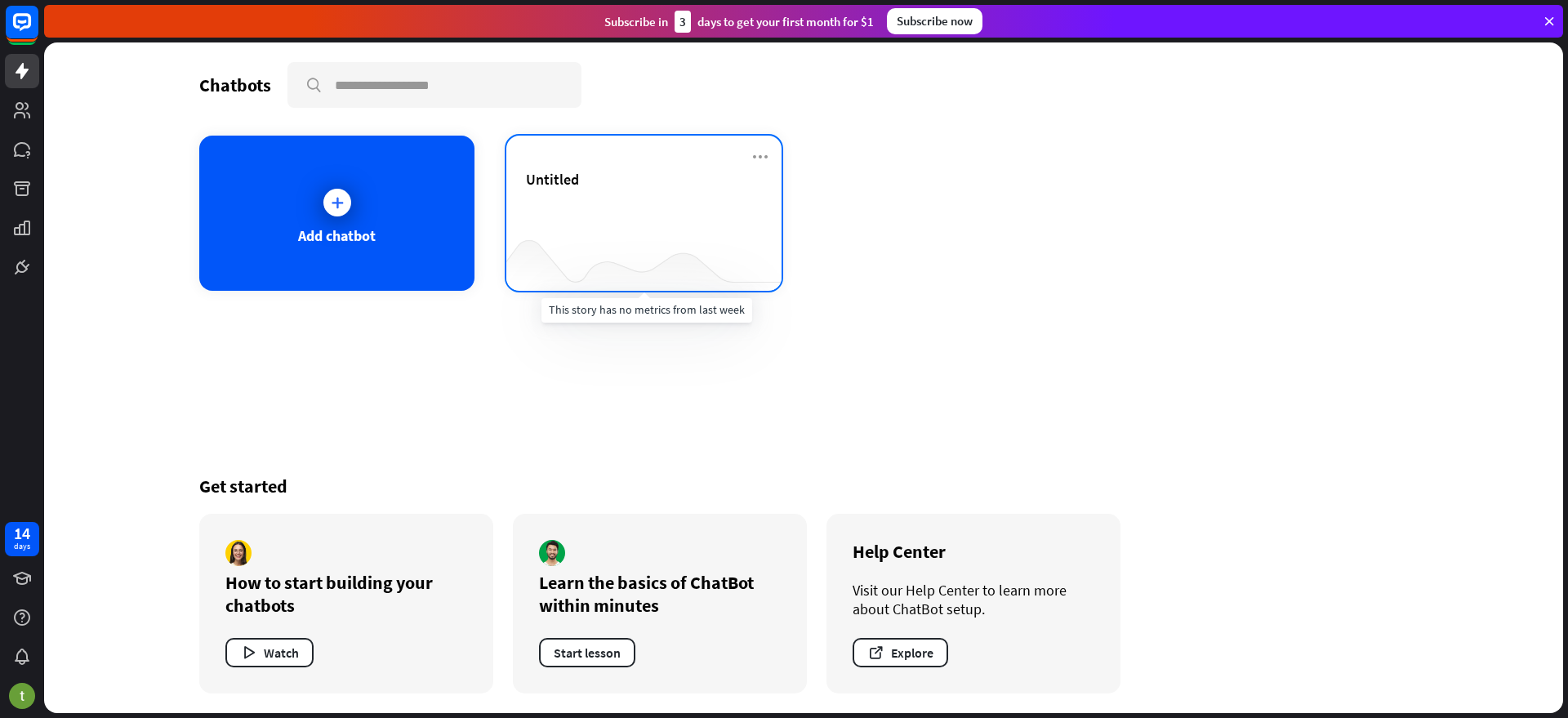
click at [701, 231] on div at bounding box center [644, 259] width 276 height 63
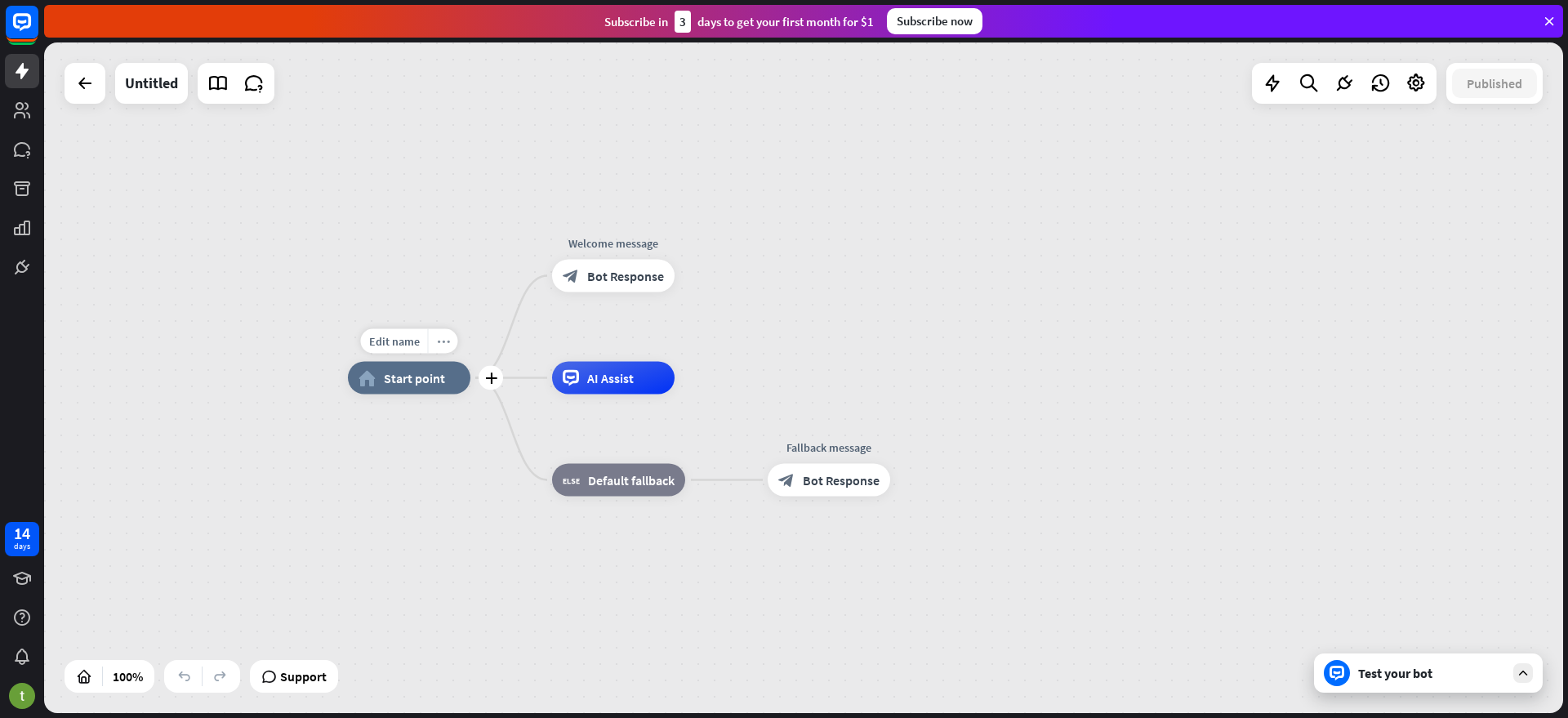
click at [440, 339] on icon "more_horiz" at bounding box center [443, 341] width 13 height 12
click at [390, 374] on span "Start point" at bounding box center [414, 378] width 61 height 16
click at [403, 337] on span "Edit name" at bounding box center [395, 341] width 51 height 14
type input "*****"
click at [873, 282] on div "***** home_2 Start point Welcome message block_bot_response Bot Response AI Ass…" at bounding box center [804, 378] width 1519 height 670
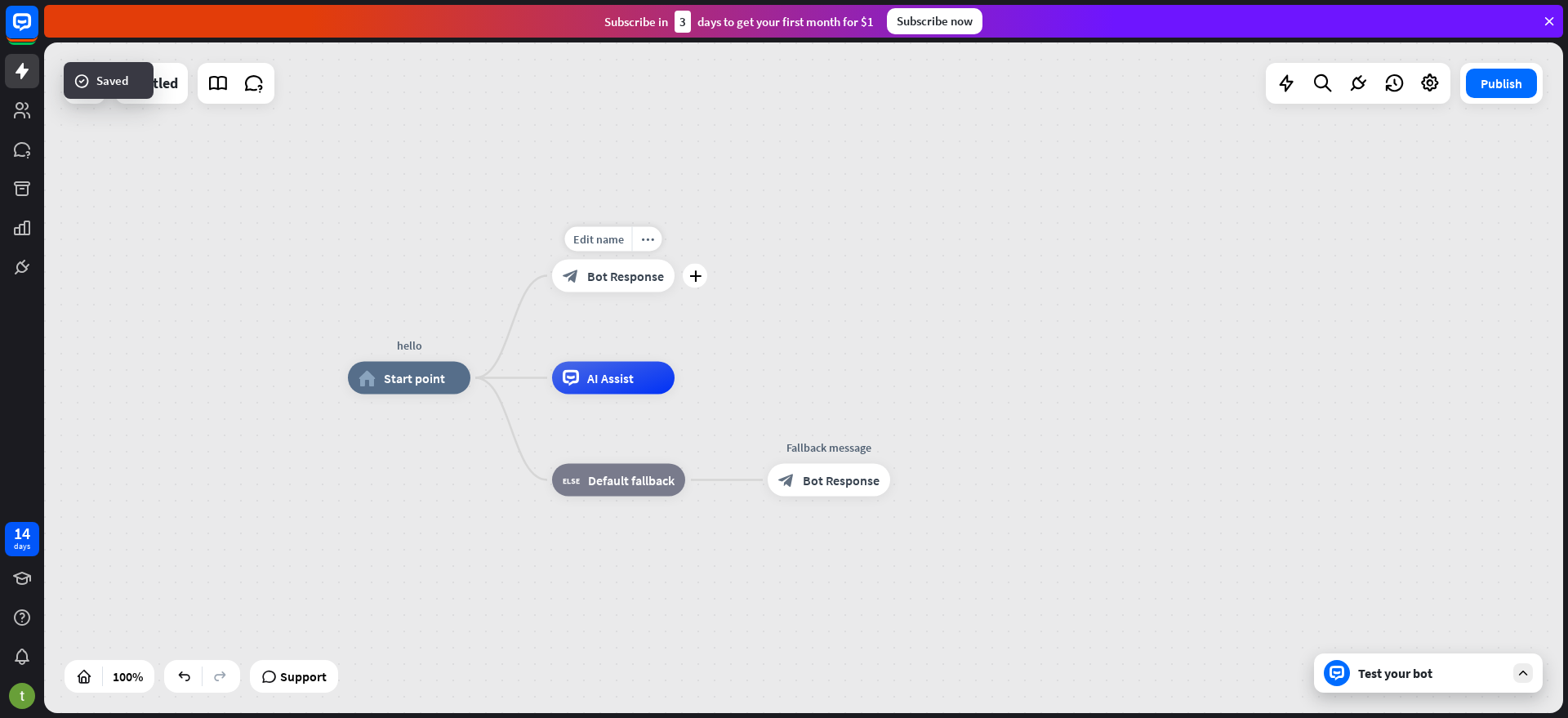
click at [599, 279] on span "Bot Response" at bounding box center [626, 276] width 77 height 16
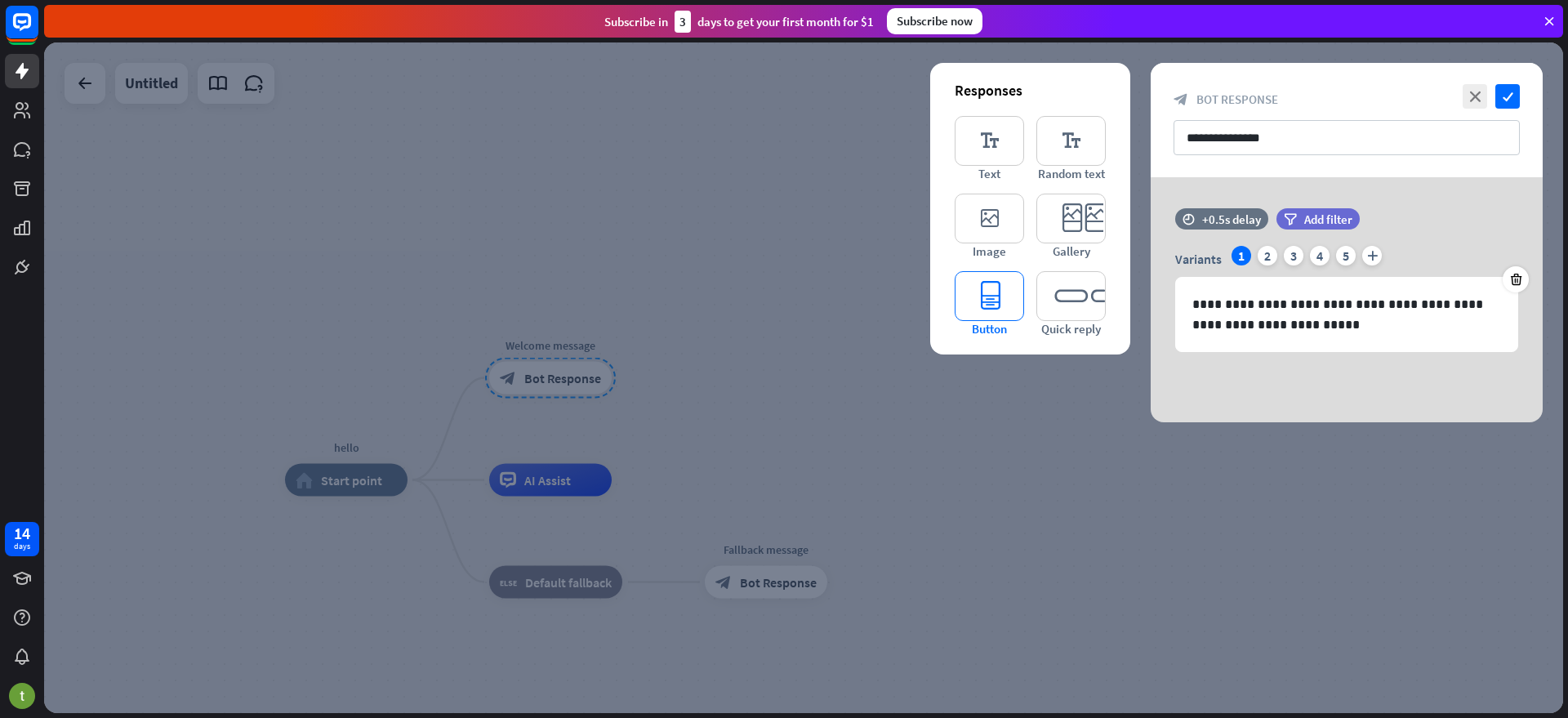
click at [982, 301] on icon "editor_button" at bounding box center [990, 296] width 70 height 50
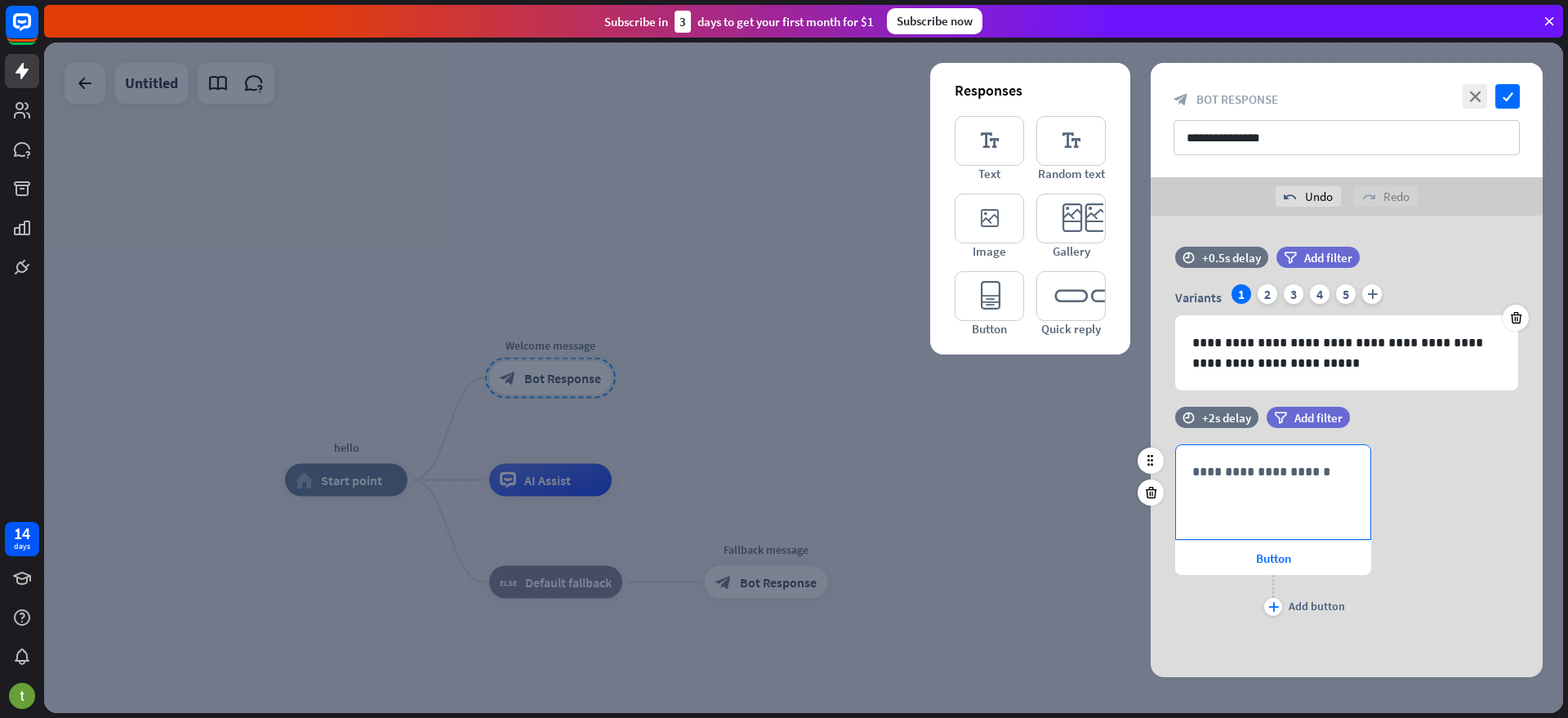
click at [1266, 506] on div "**********" at bounding box center [1273, 492] width 195 height 94
click at [1466, 100] on icon "close" at bounding box center [1474, 96] width 25 height 25
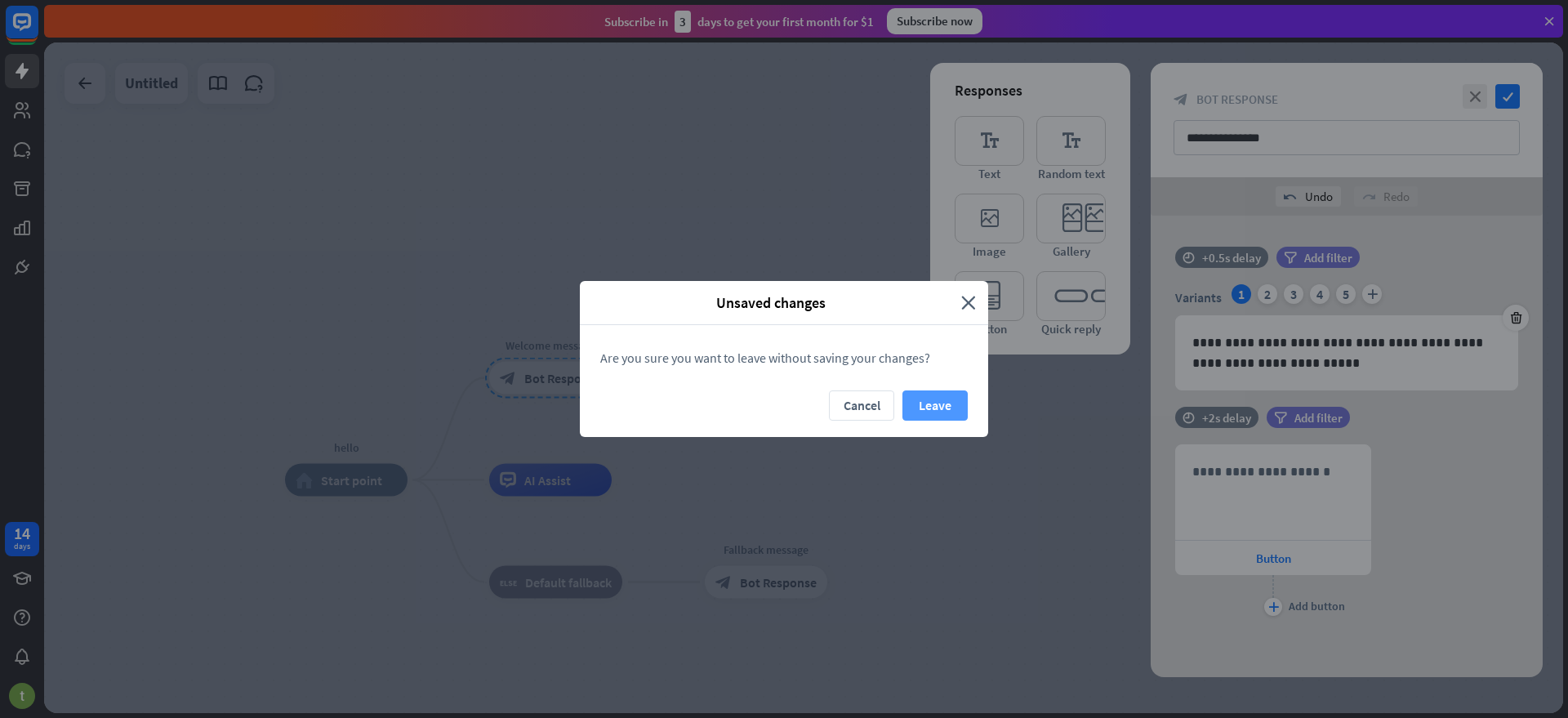
click at [938, 409] on button "Leave" at bounding box center [935, 406] width 65 height 31
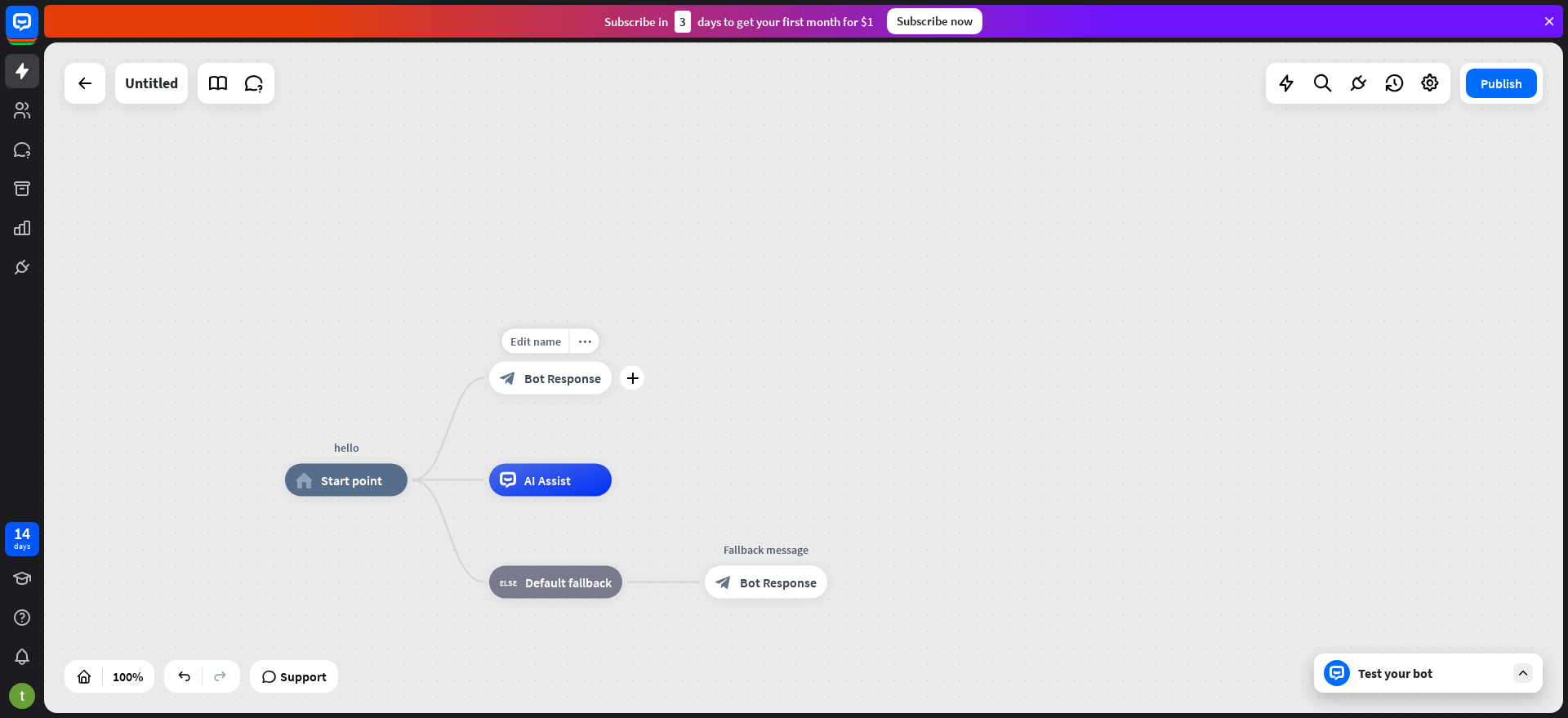
click at [549, 376] on span "Bot Response" at bounding box center [563, 378] width 77 height 16
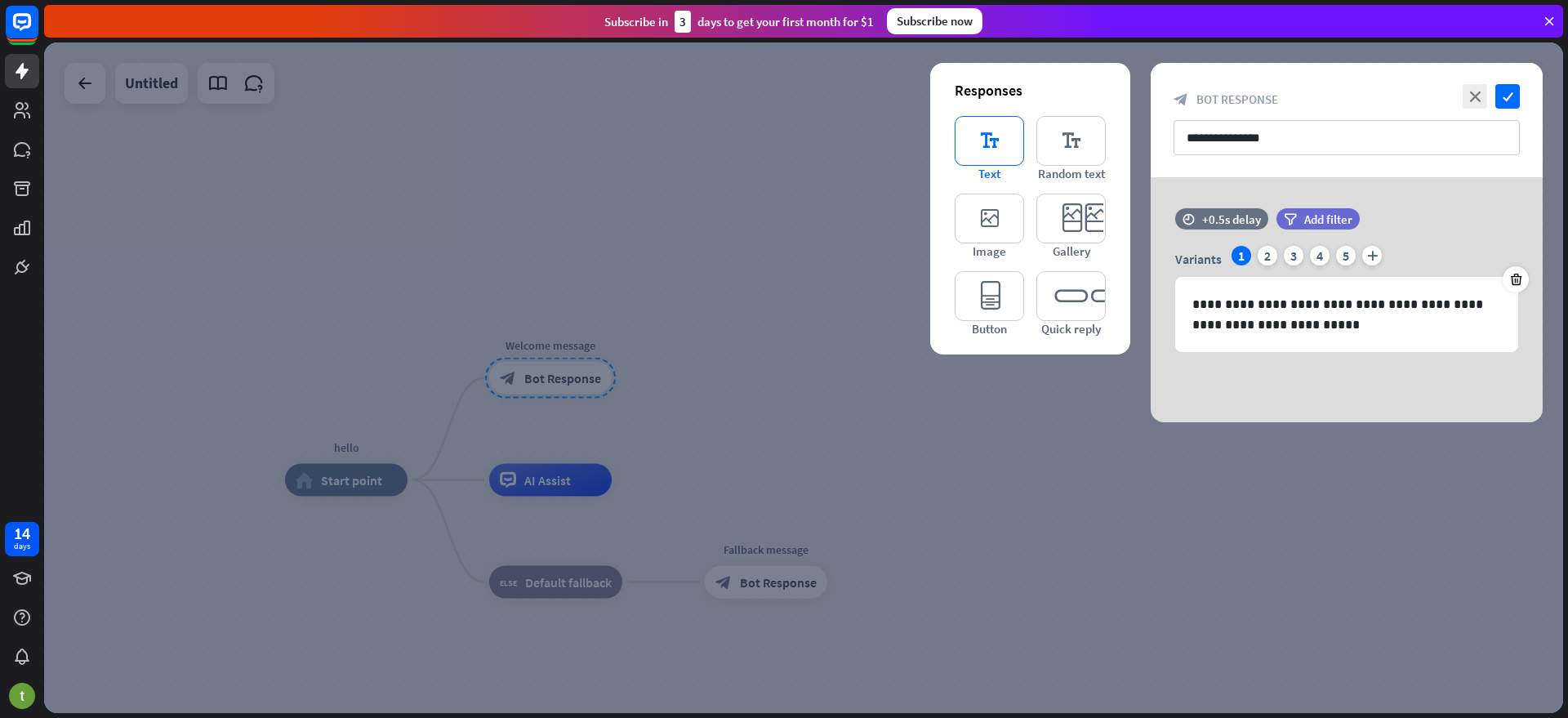
click at [982, 140] on icon "editor_text" at bounding box center [990, 140] width 70 height 50
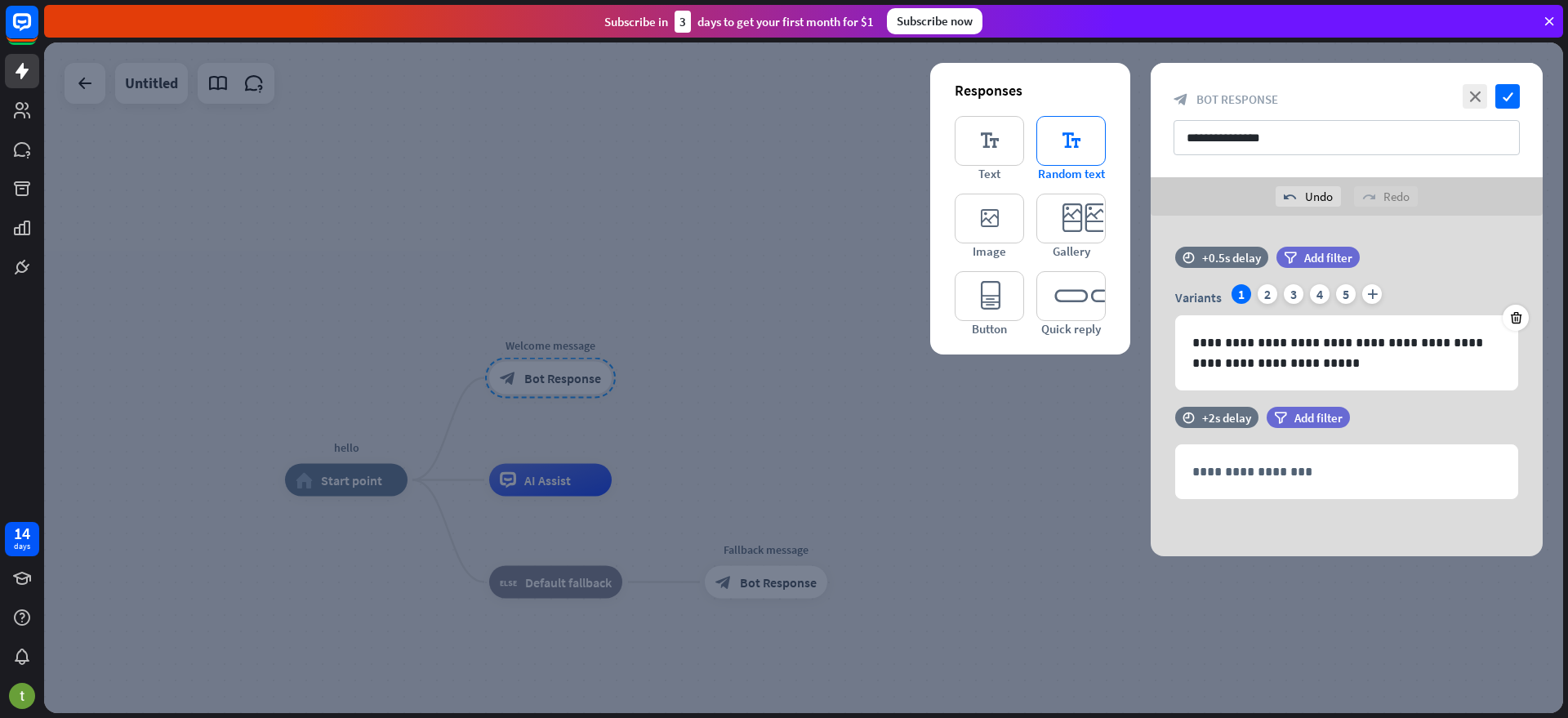
click at [1060, 136] on icon "editor_text" at bounding box center [1071, 140] width 70 height 50
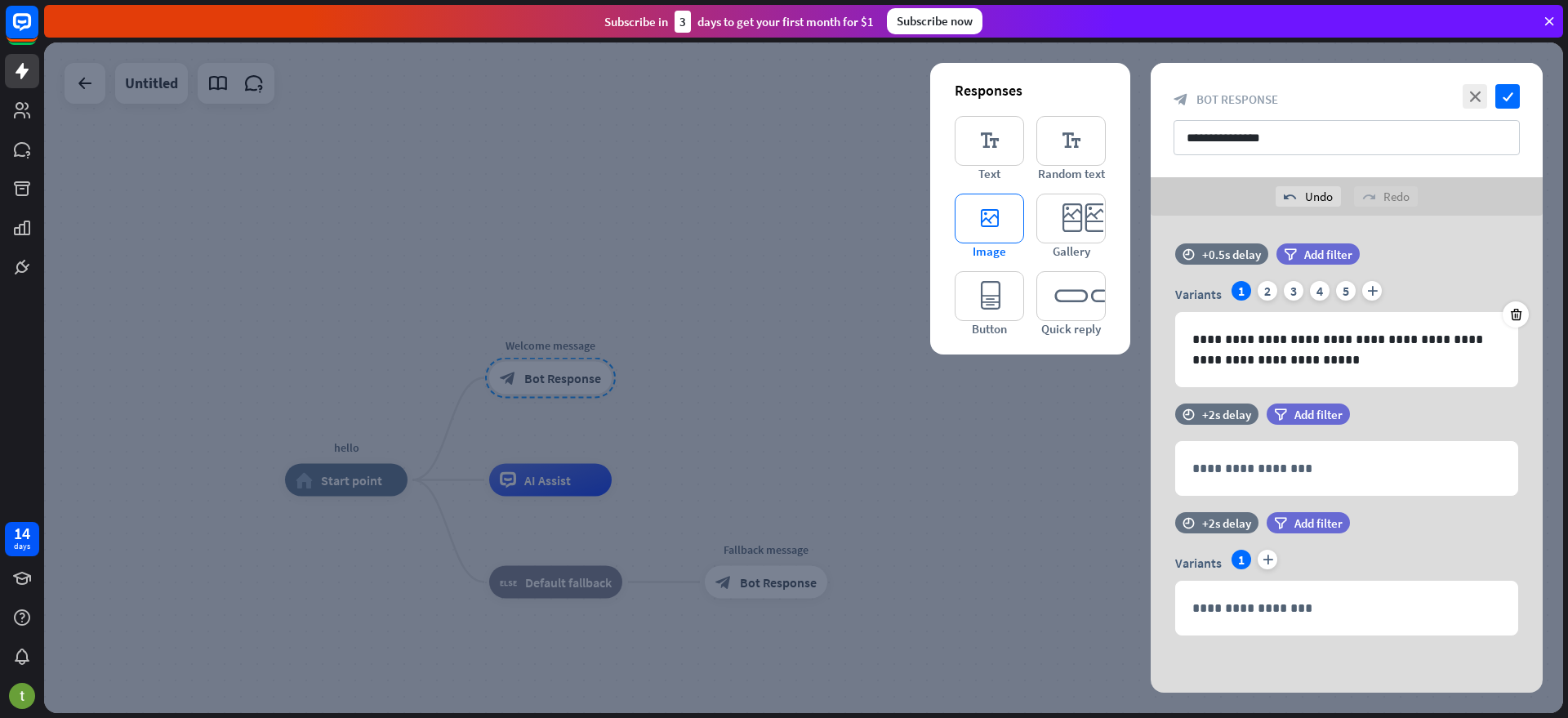
click at [1003, 210] on icon "editor_image" at bounding box center [990, 219] width 70 height 50
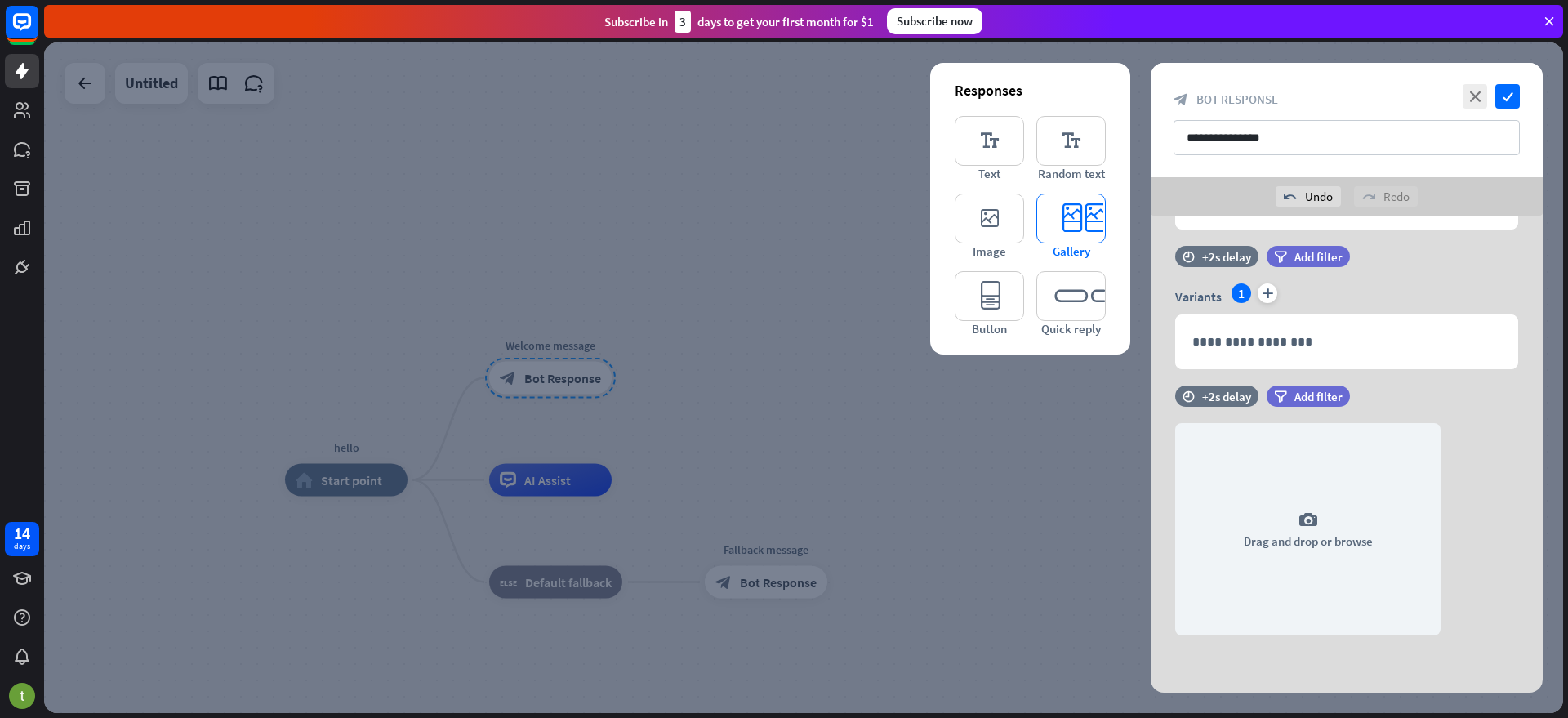
click at [1071, 214] on icon "editor_card" at bounding box center [1071, 219] width 70 height 50
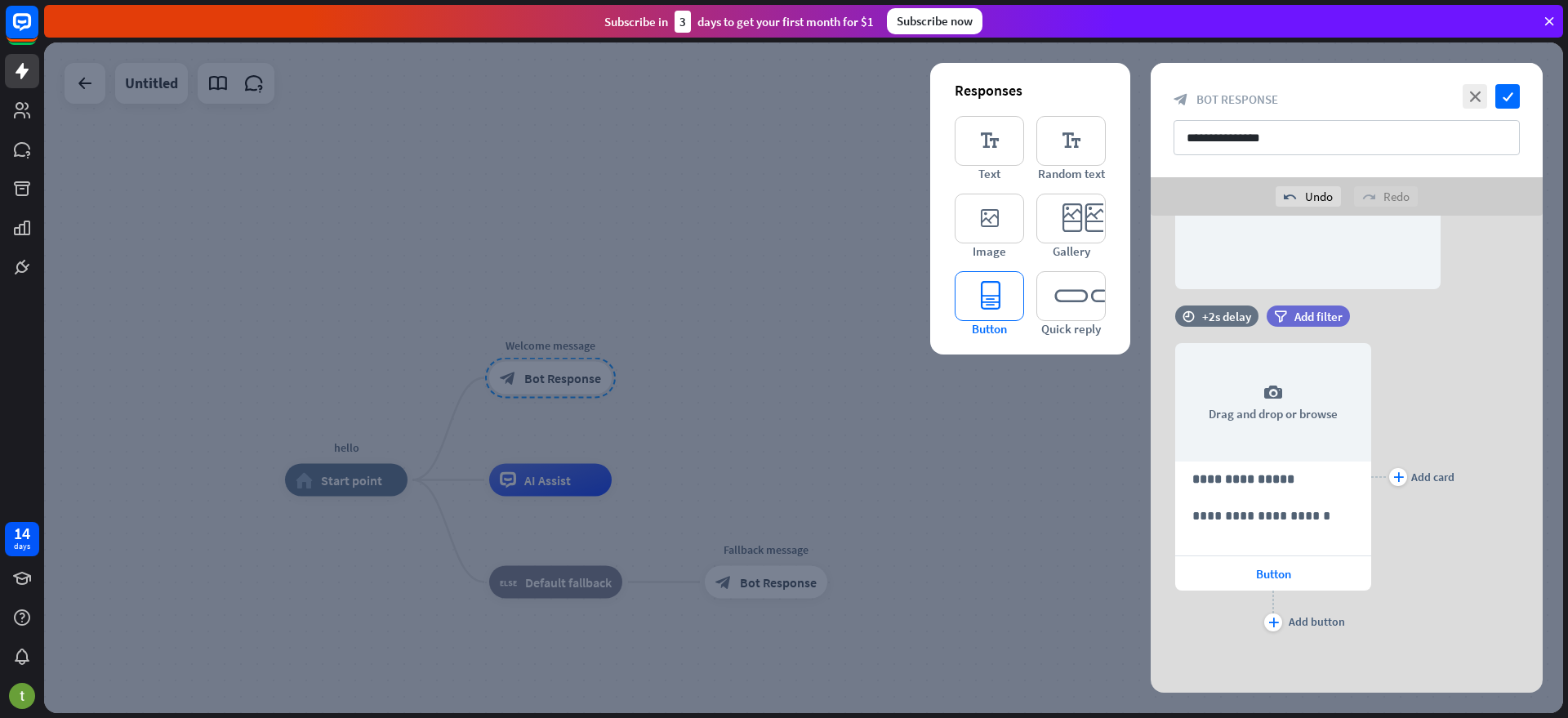
click at [1004, 275] on icon "editor_button" at bounding box center [990, 296] width 70 height 50
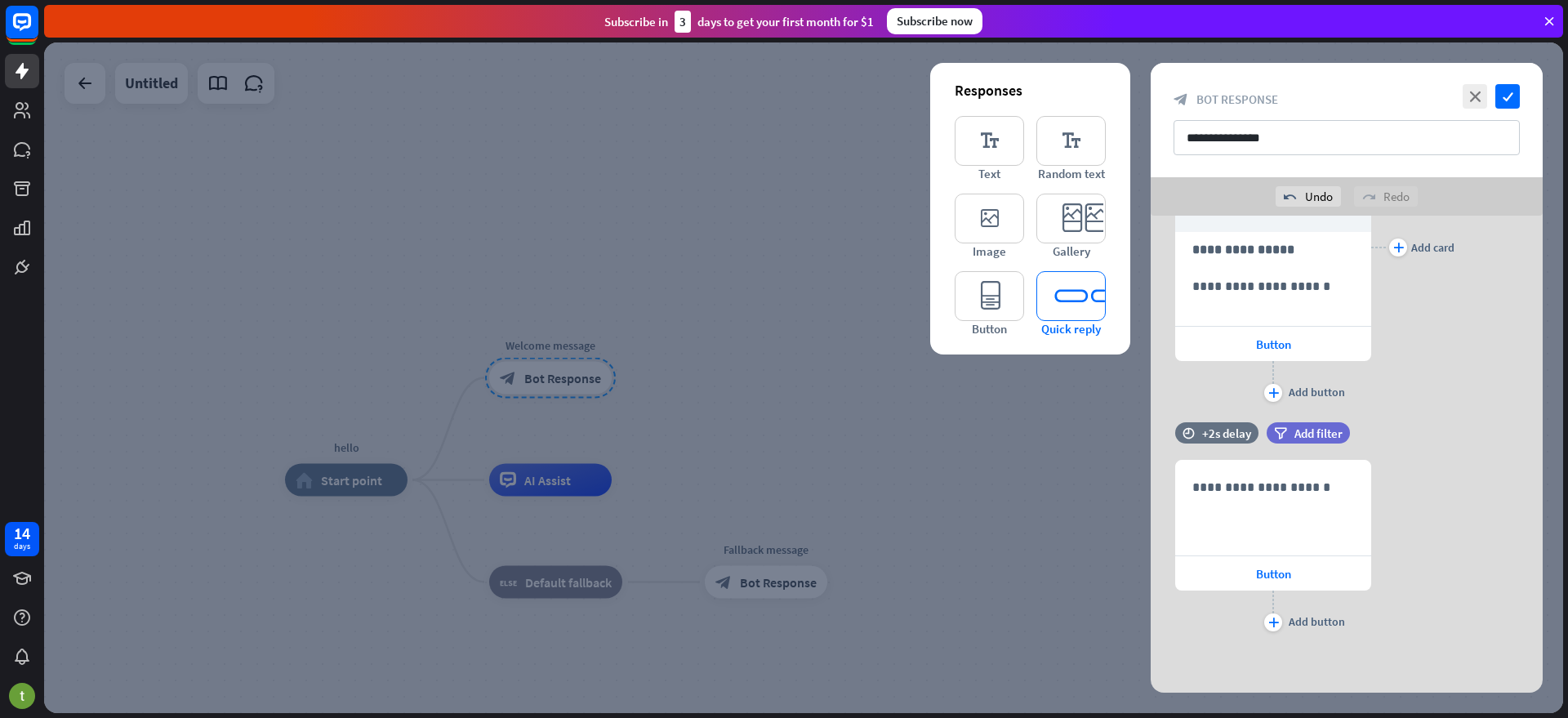
click at [1100, 291] on icon "editor_quick_replies" at bounding box center [1071, 296] width 70 height 50
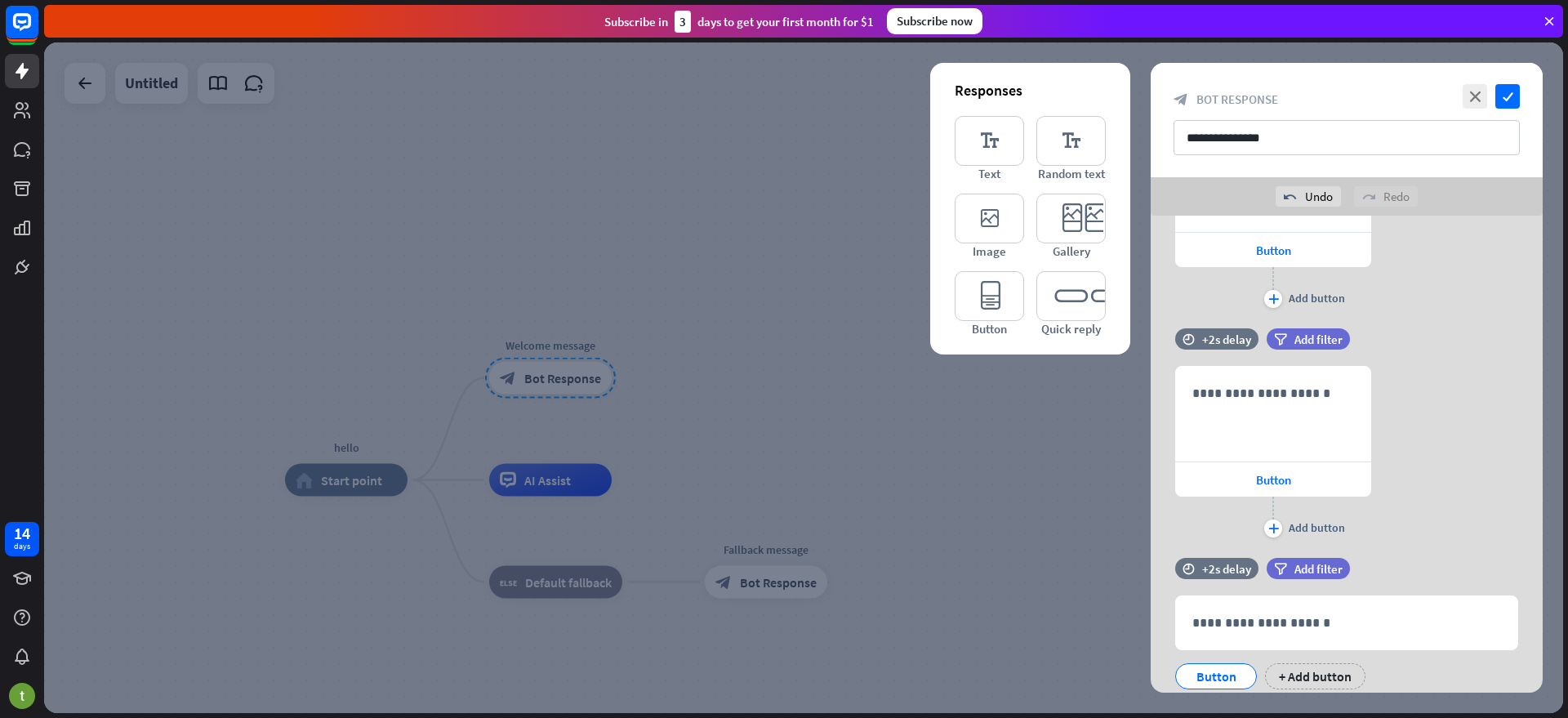
scroll to position [994, 0]
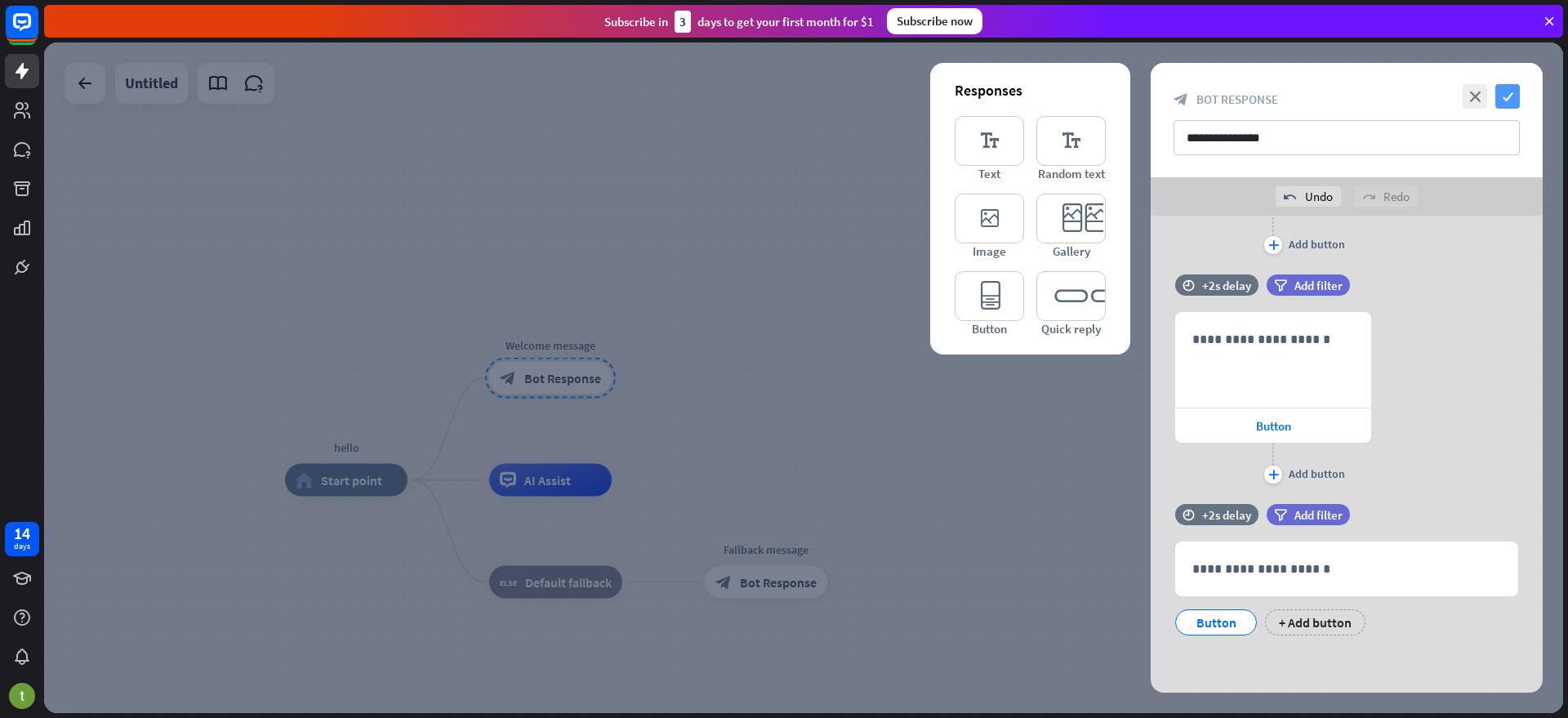
click at [1503, 94] on icon "check" at bounding box center [1507, 96] width 25 height 25
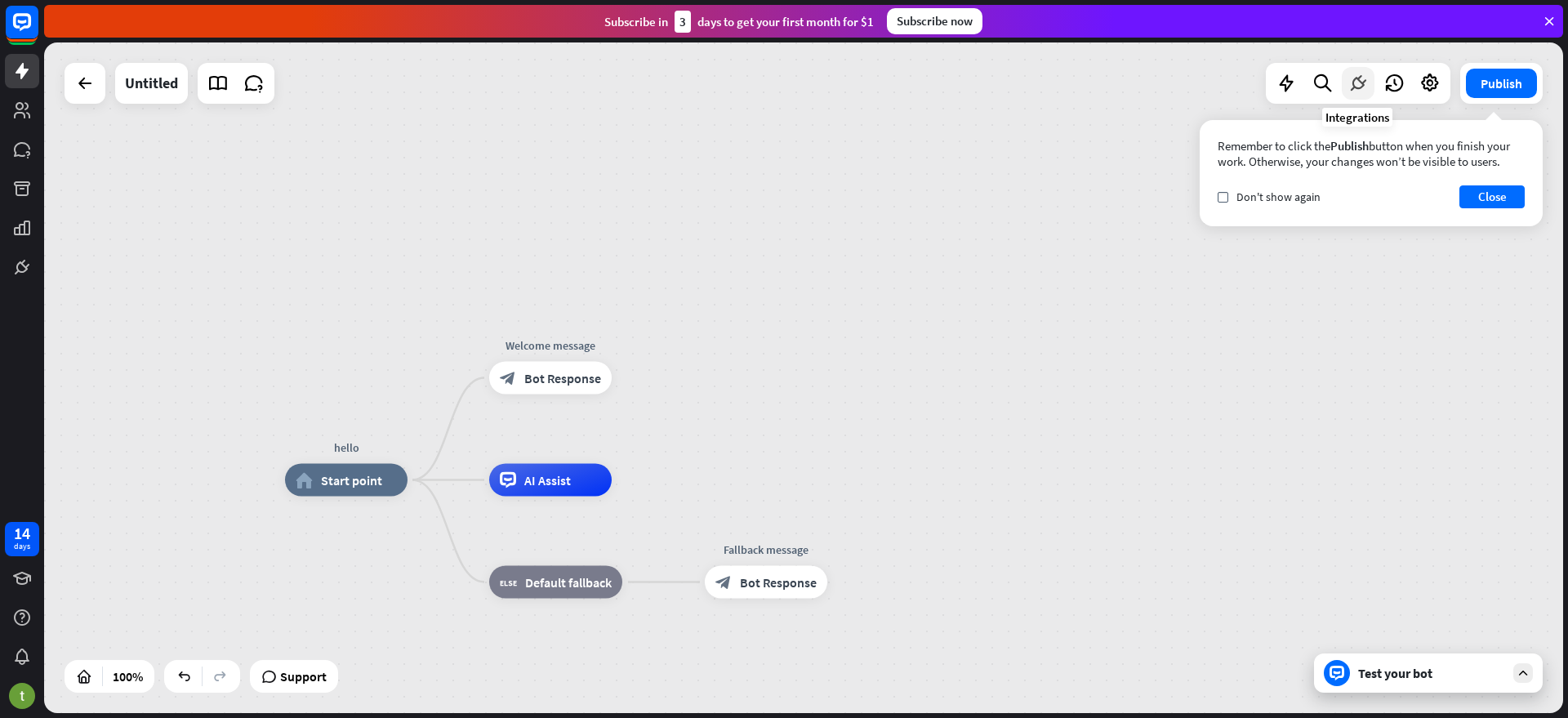
click at [1365, 83] on icon at bounding box center [1358, 83] width 21 height 21
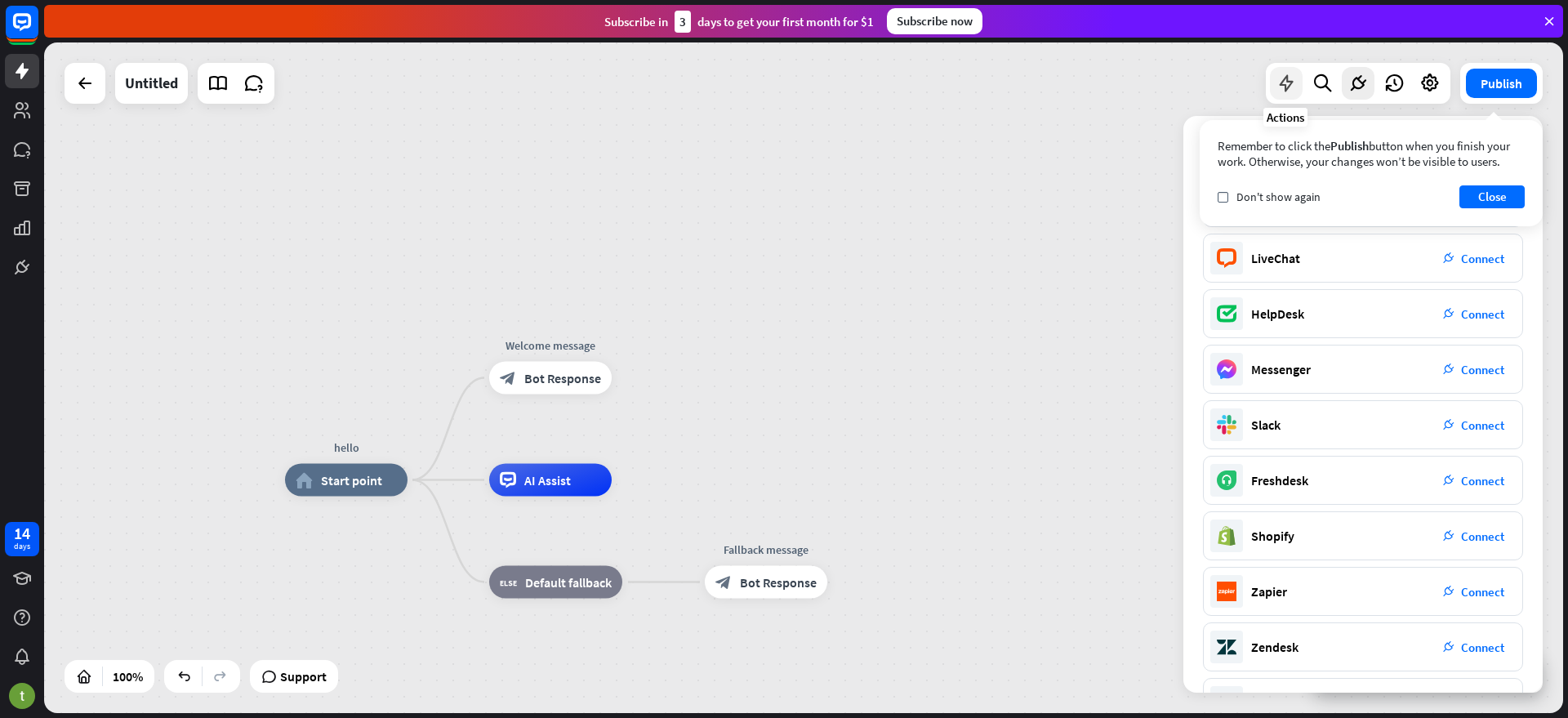
click at [1283, 90] on icon at bounding box center [1286, 83] width 21 height 21
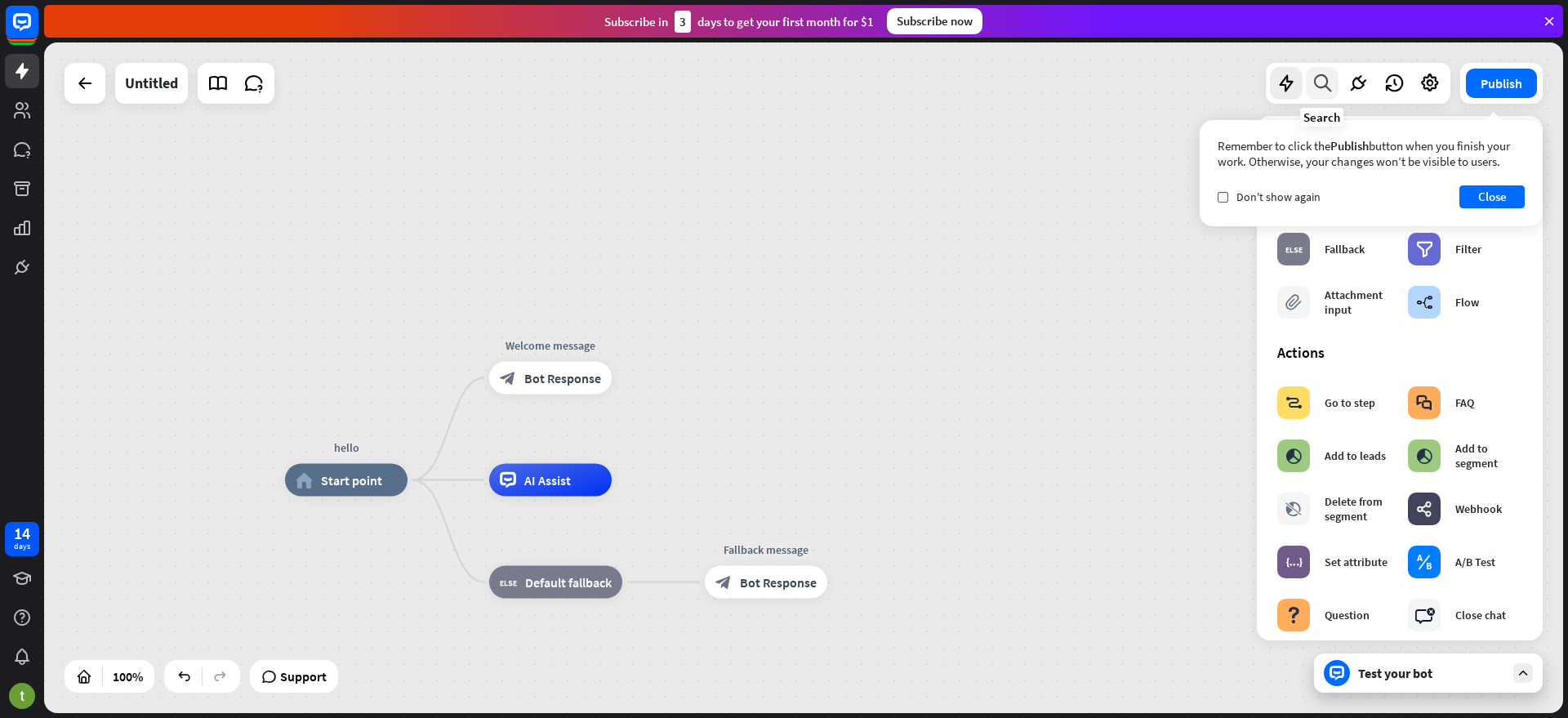
click at [1320, 74] on icon at bounding box center [1322, 83] width 22 height 21
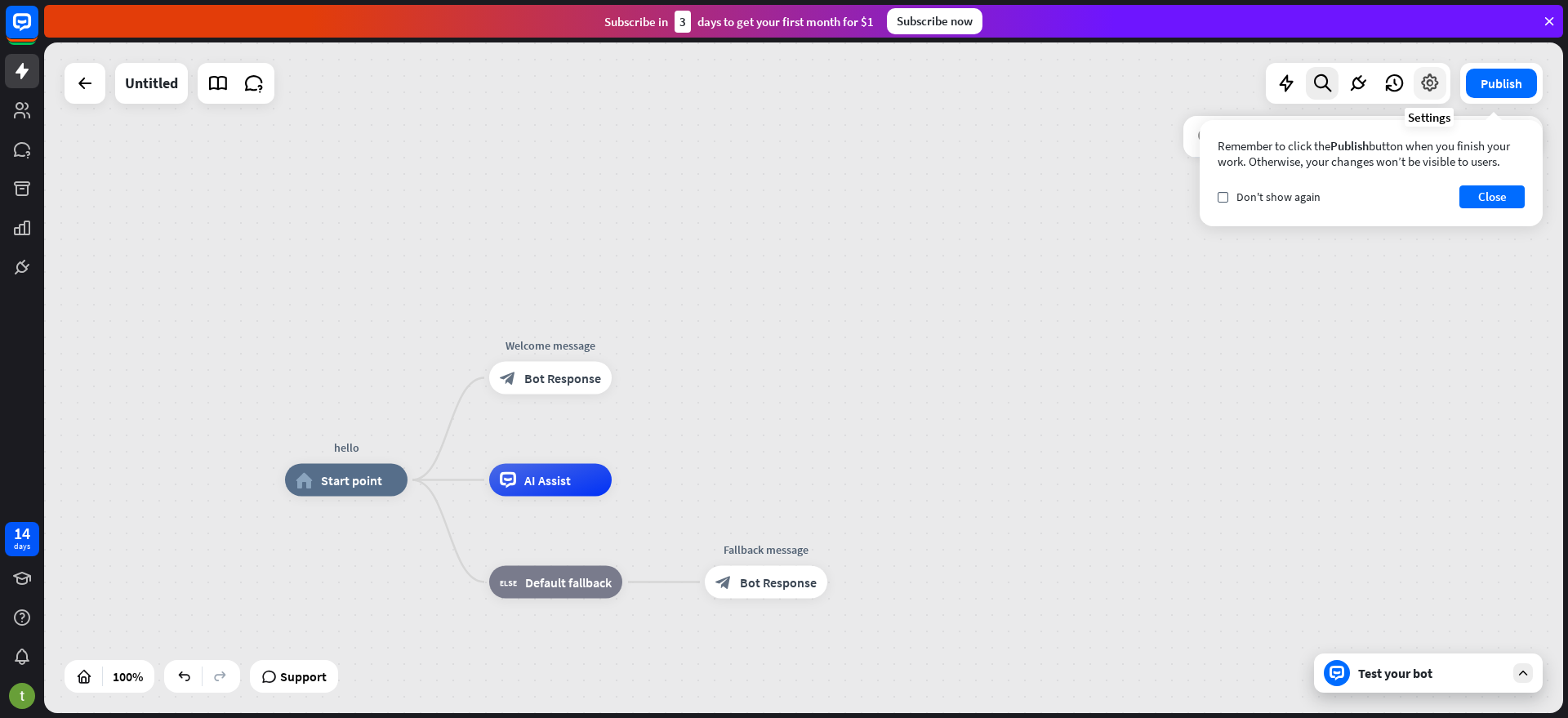
click at [1434, 82] on icon at bounding box center [1429, 83] width 21 height 21
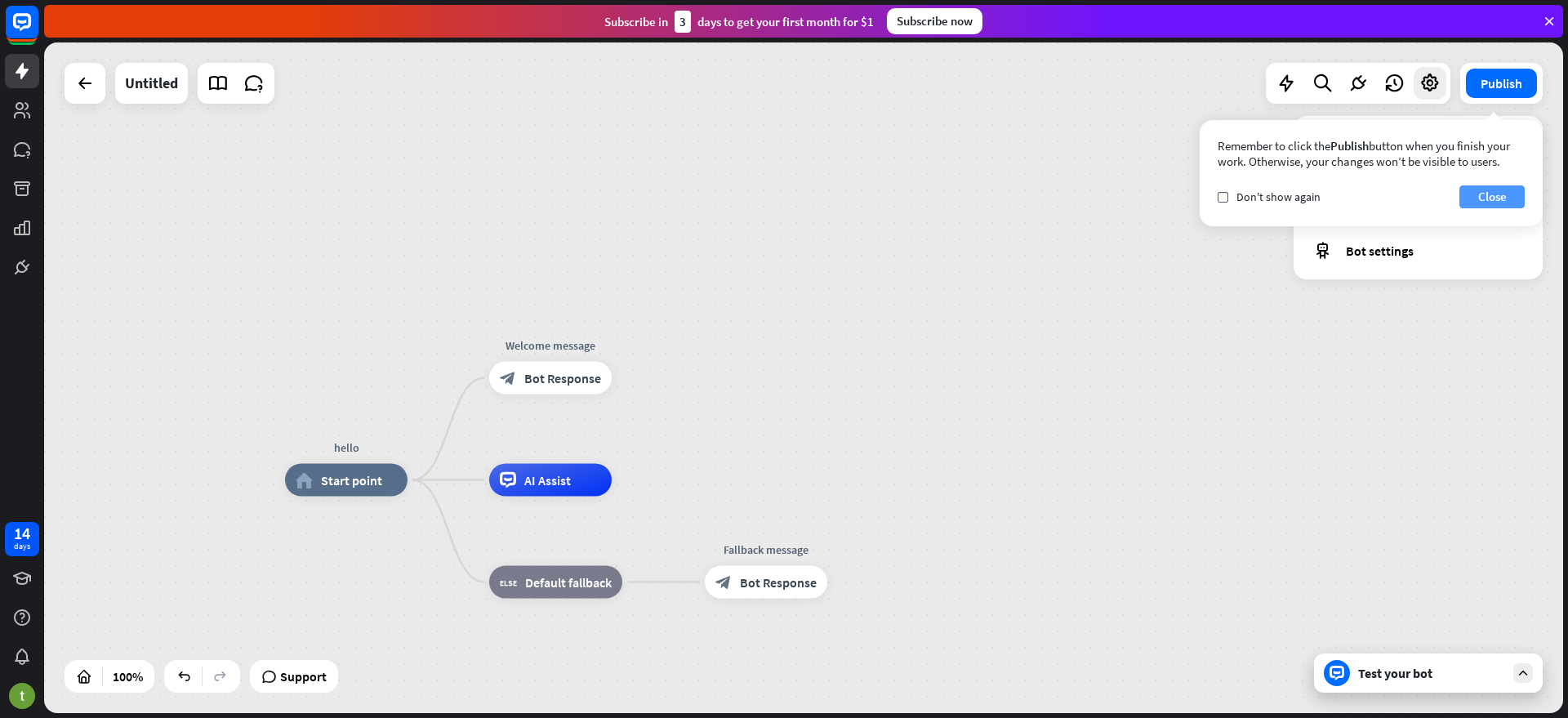
click at [1492, 193] on button "Close" at bounding box center [1491, 197] width 65 height 23
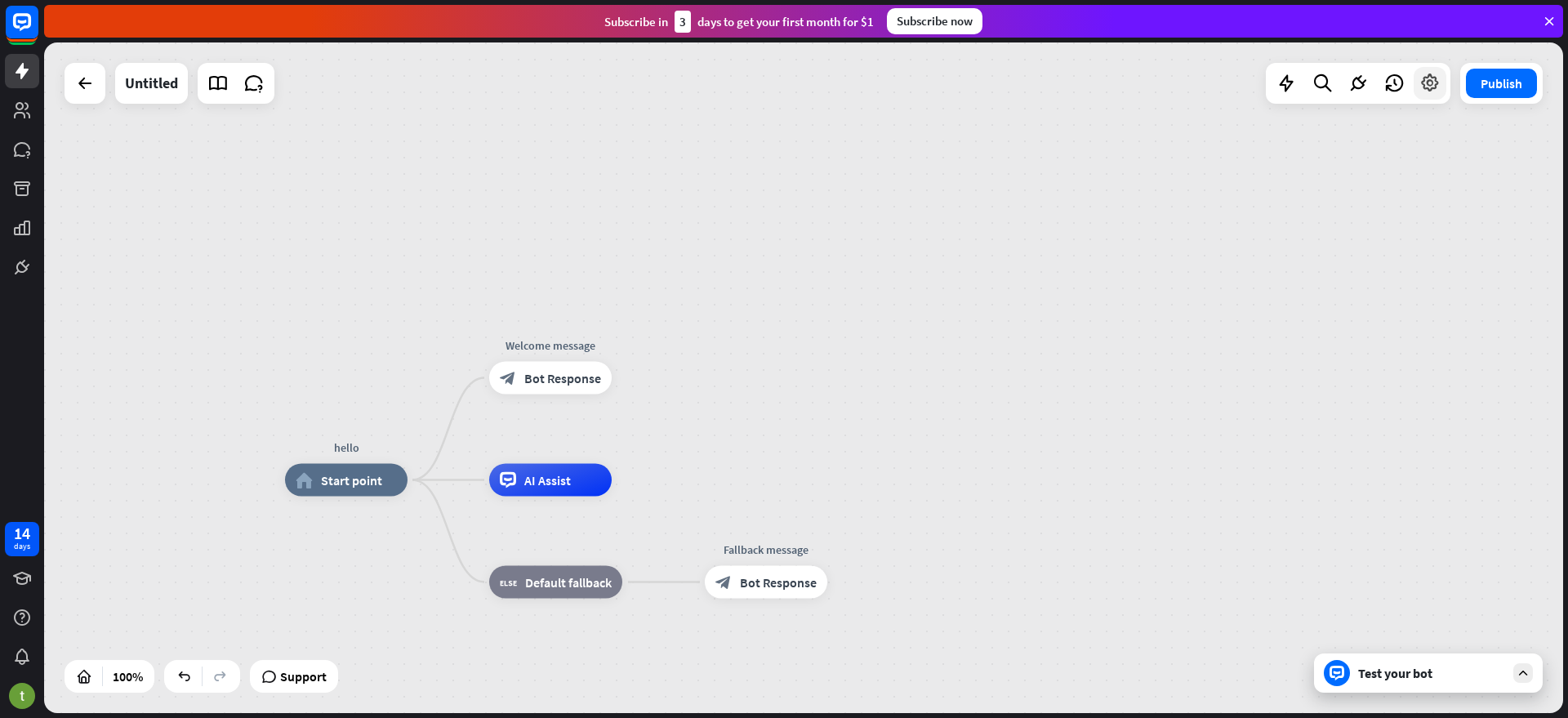
click at [1427, 88] on icon at bounding box center [1429, 83] width 21 height 21
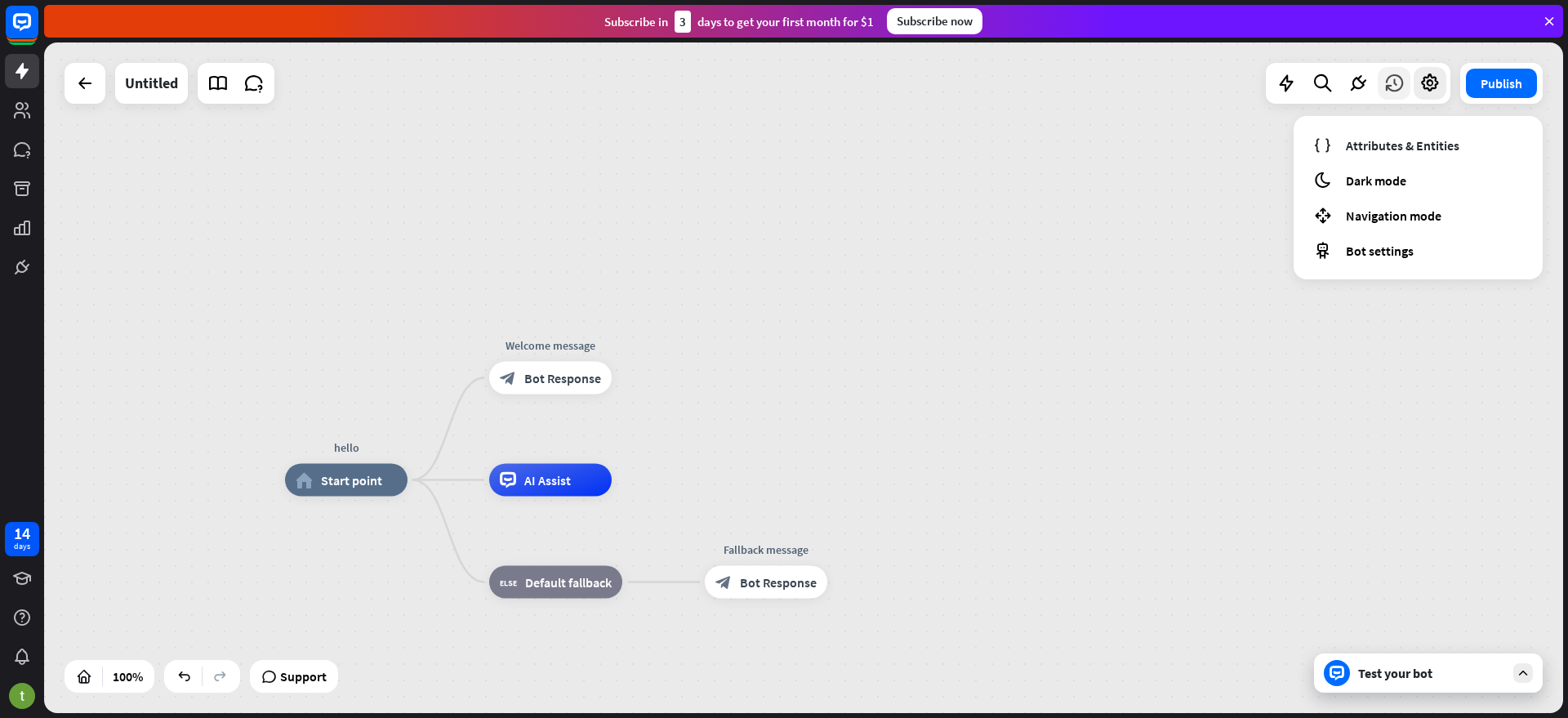
click at [1388, 81] on icon at bounding box center [1394, 83] width 21 height 21
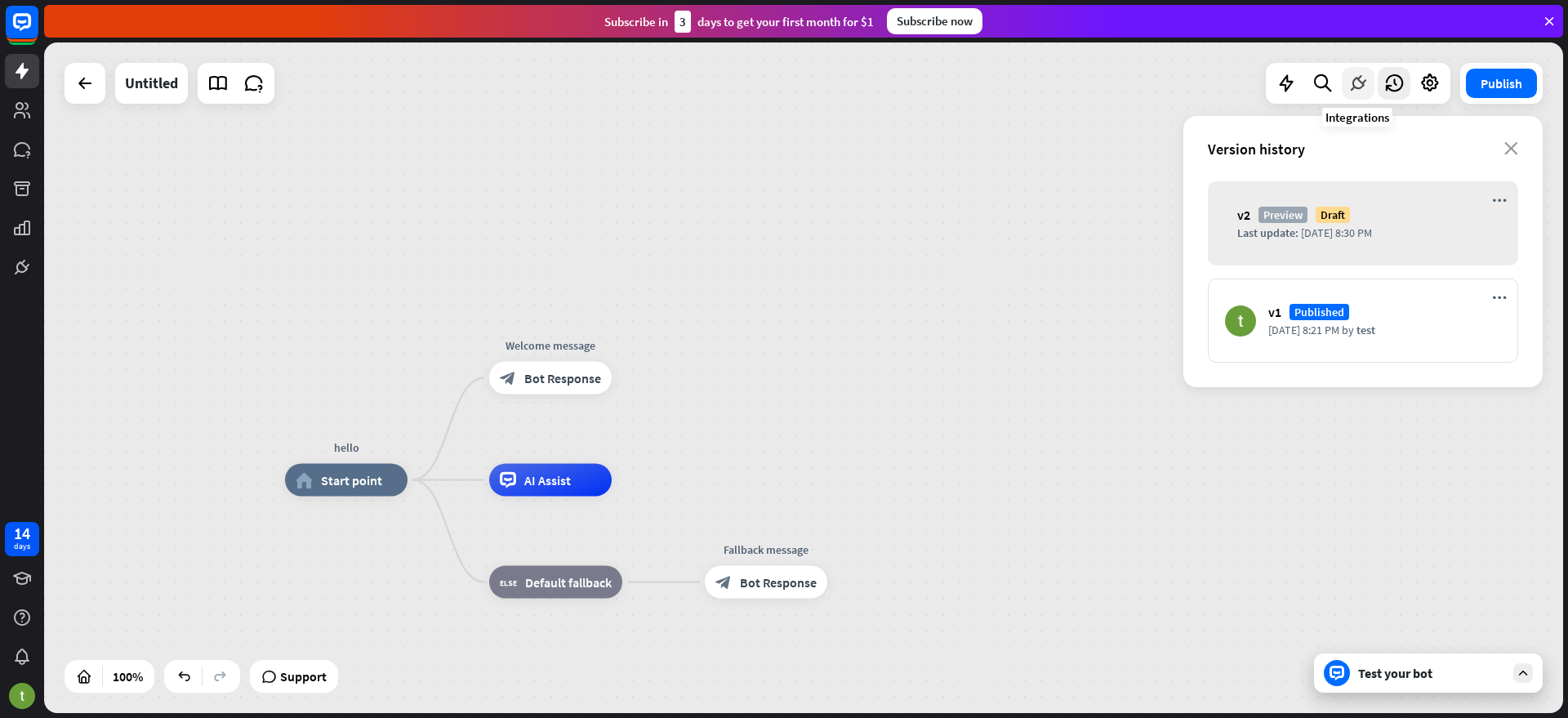
click at [1349, 77] on icon at bounding box center [1358, 83] width 21 height 21
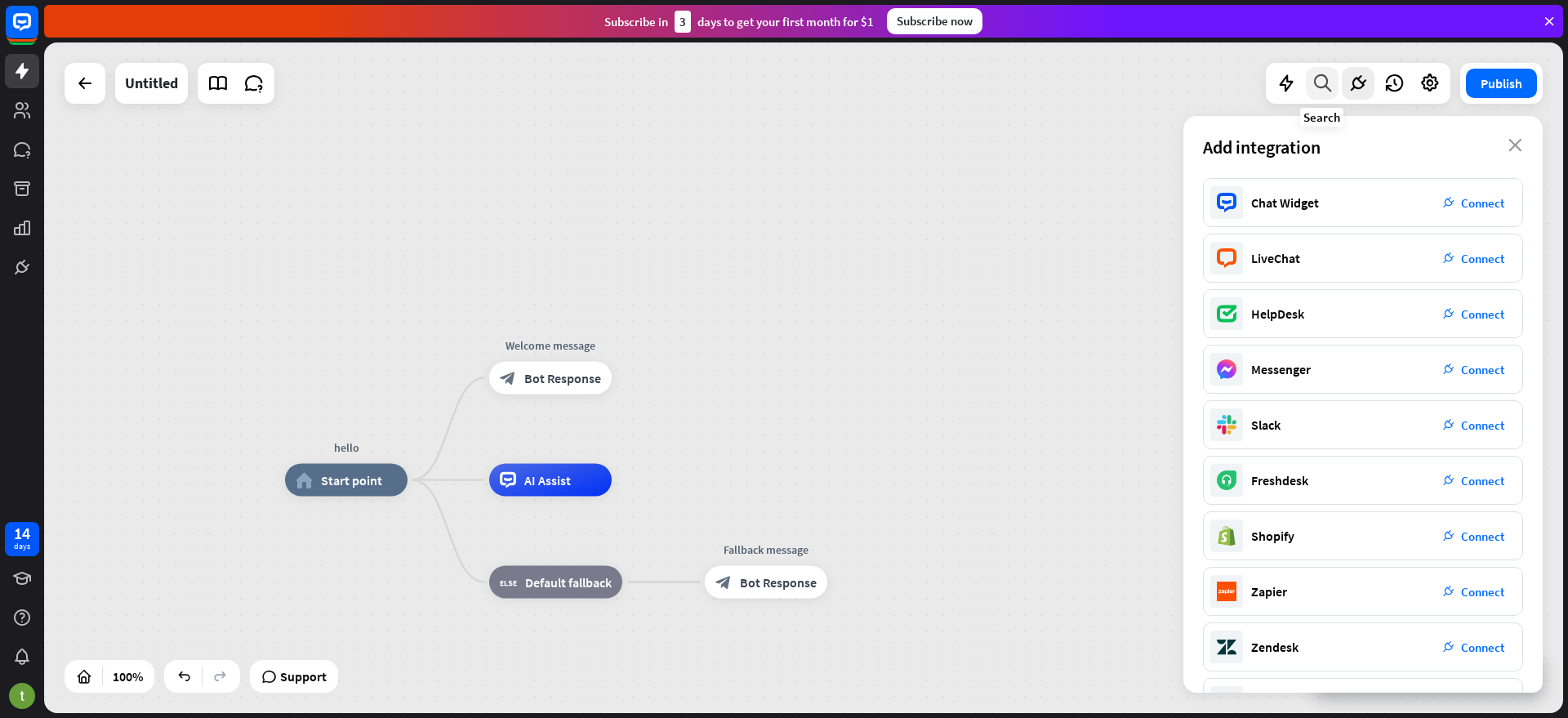
click at [1321, 75] on icon at bounding box center [1322, 83] width 22 height 21
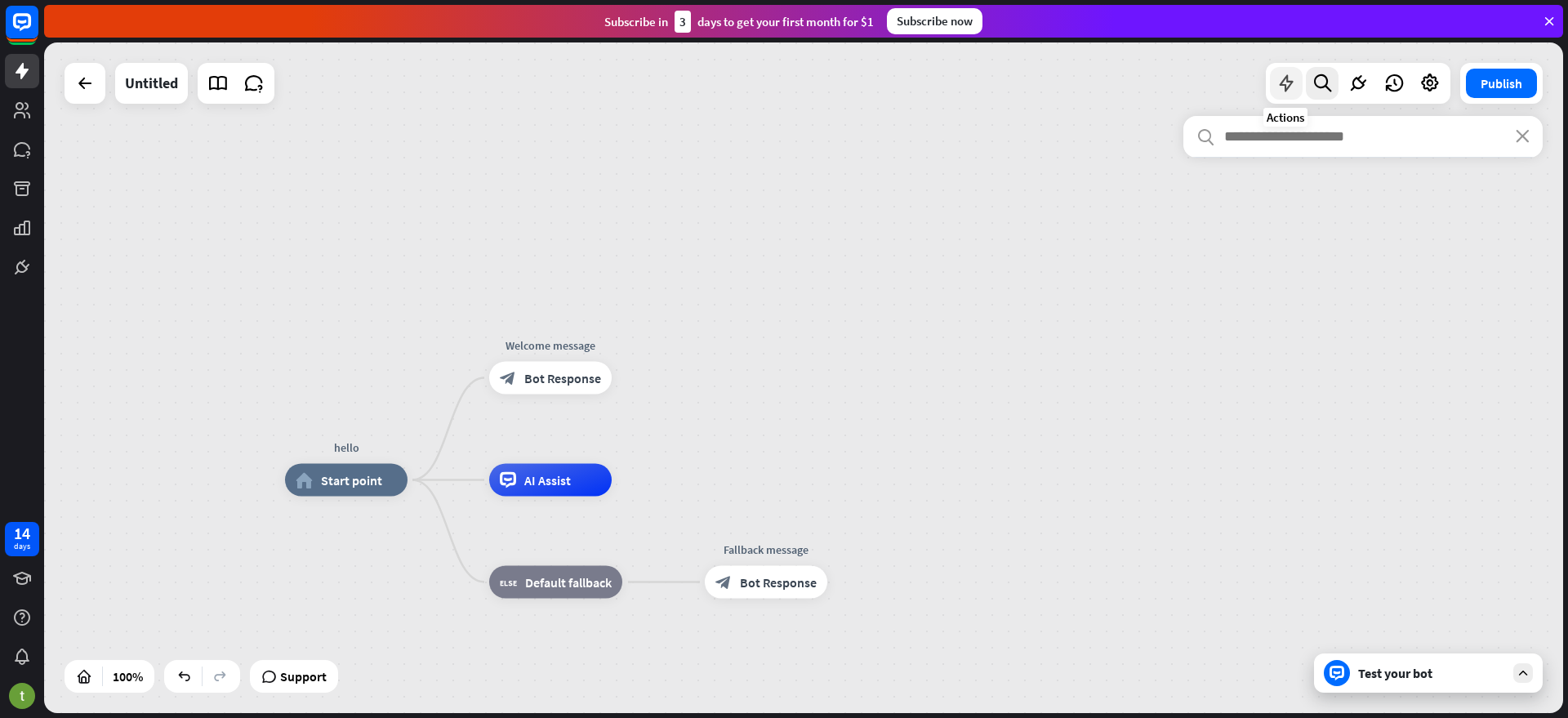
click at [1282, 94] on div at bounding box center [1286, 83] width 32 height 32
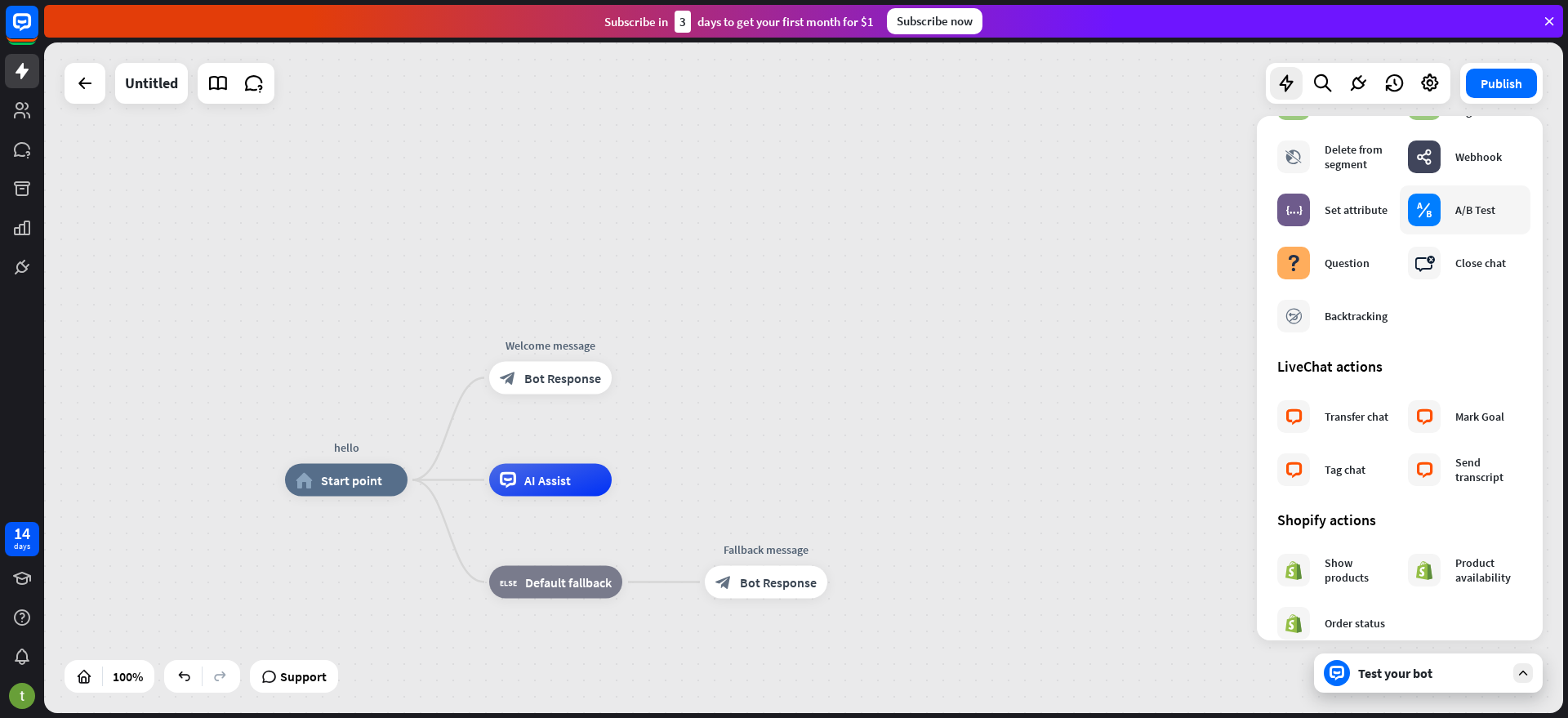
scroll to position [392, 0]
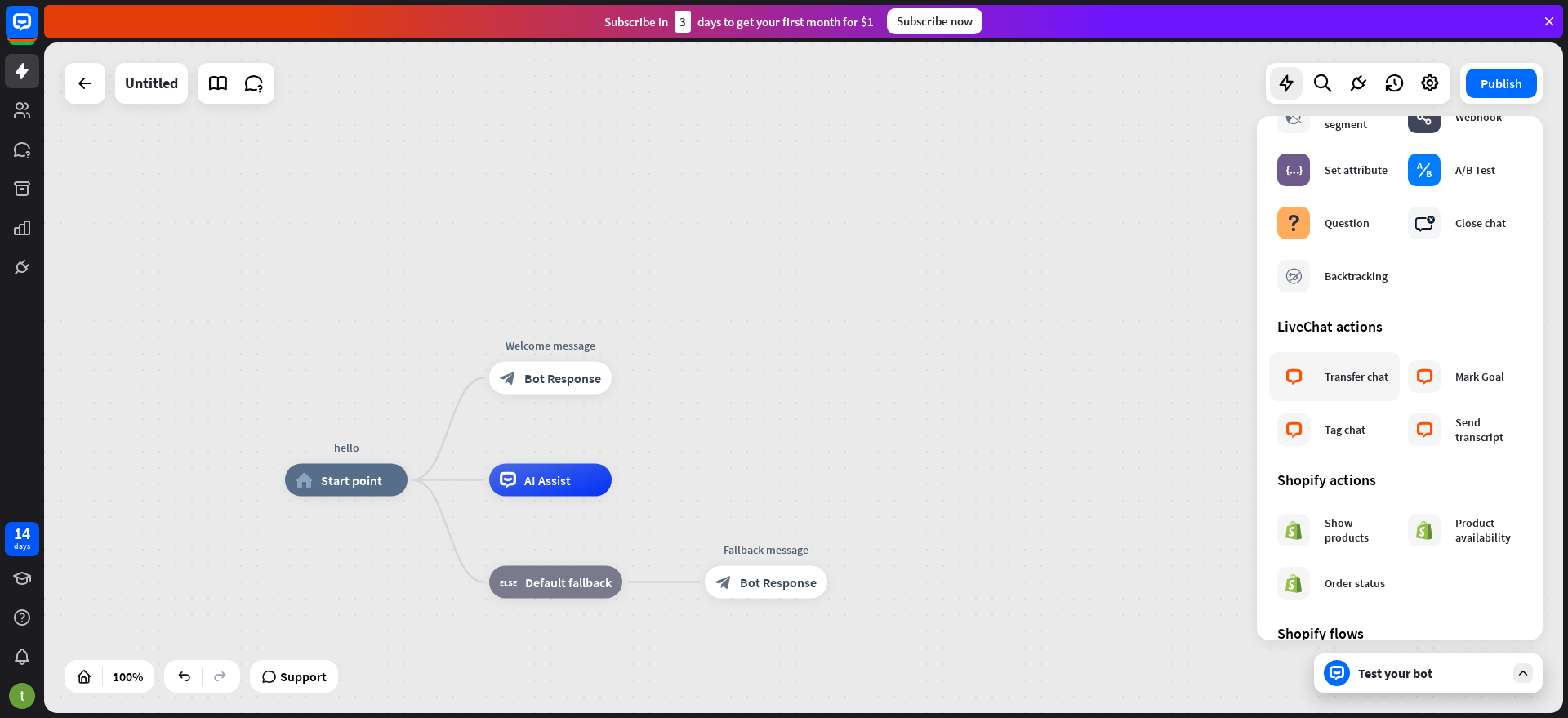
click at [1341, 377] on div "Transfer chat" at bounding box center [1356, 376] width 64 height 14
click at [1084, 248] on div "hello home_2 Start point Welcome message block_bot_response Bot Response AI Ass…" at bounding box center [804, 378] width 1519 height 670
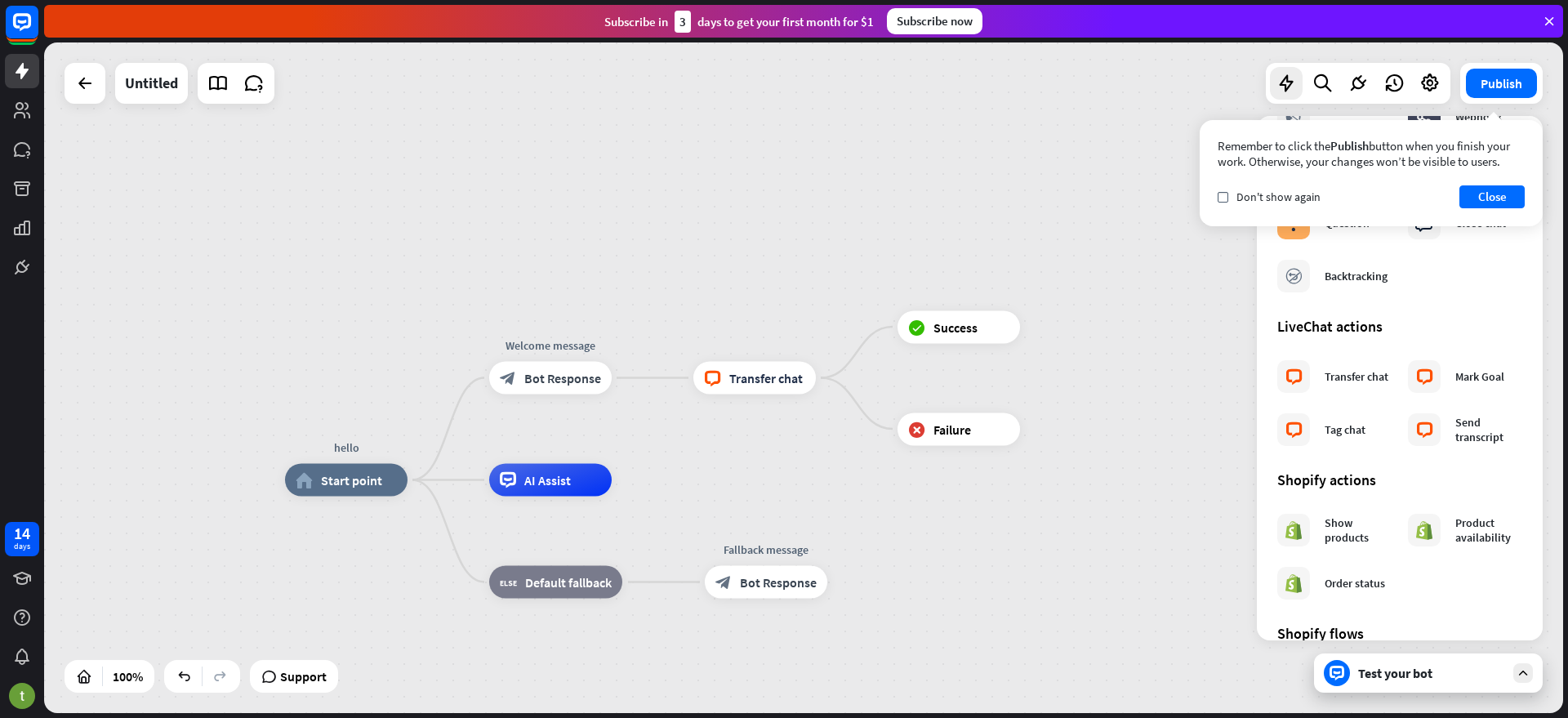
click at [1376, 669] on div "Test your bot" at bounding box center [1431, 673] width 147 height 16
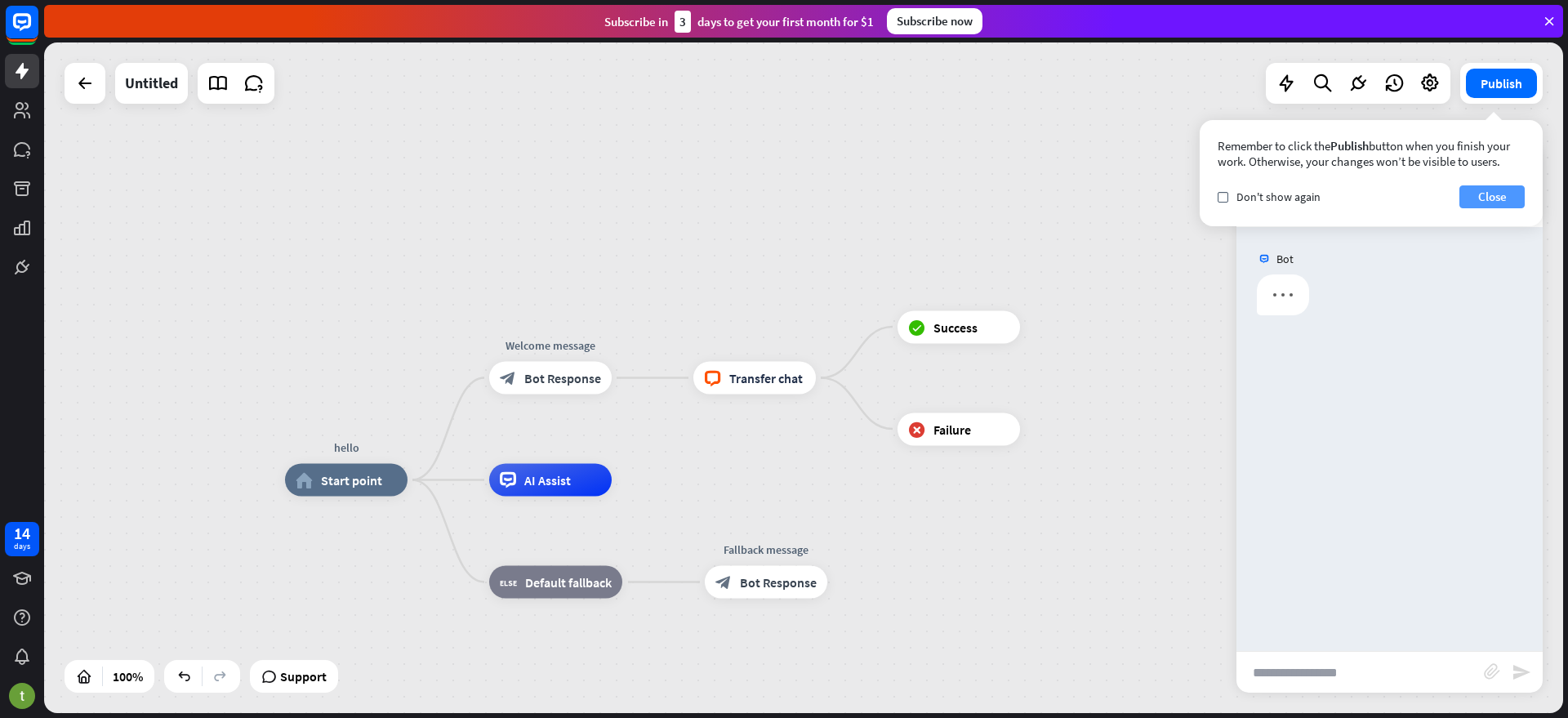
click at [1484, 197] on button "Close" at bounding box center [1491, 197] width 65 height 23
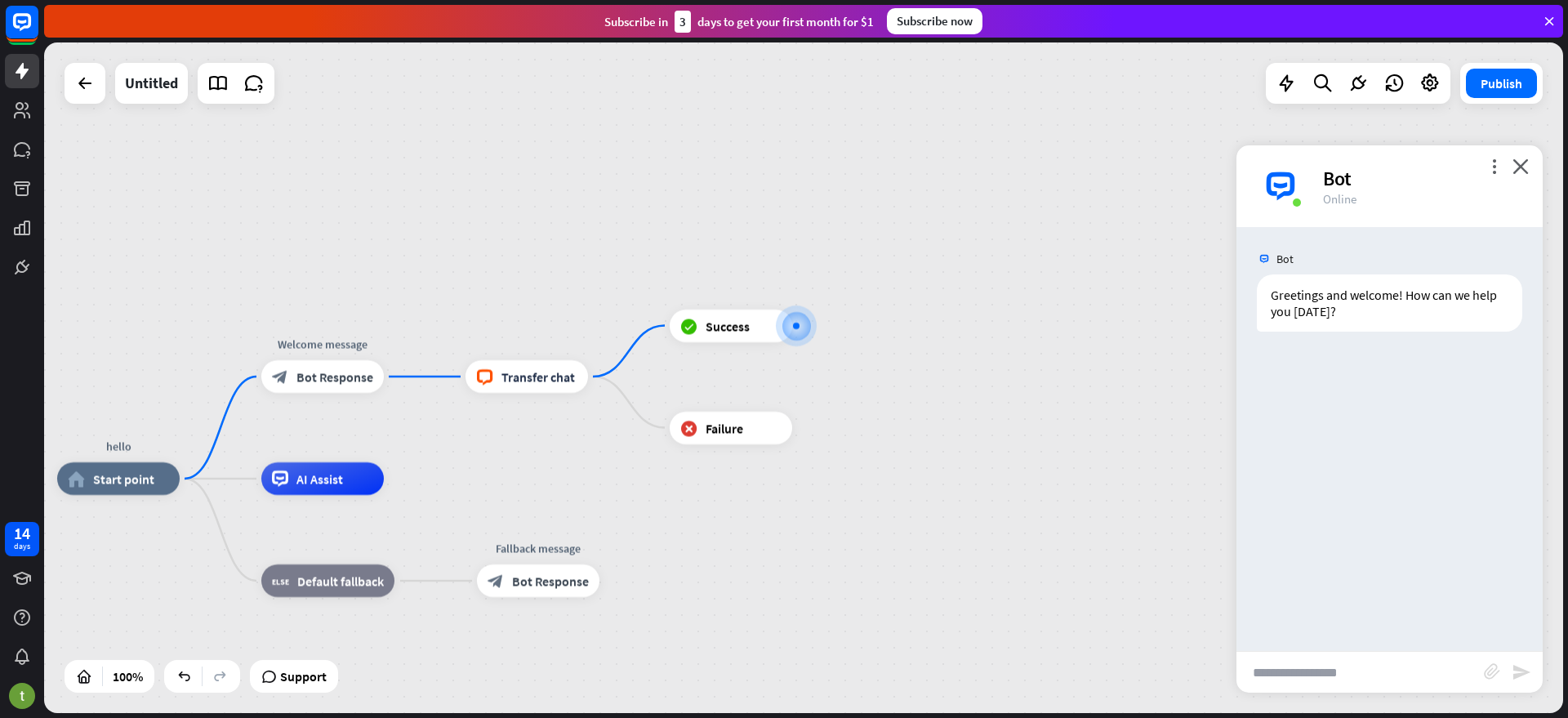
drag, startPoint x: 974, startPoint y: 531, endPoint x: 1153, endPoint y: 480, distance: 186.1
click at [1290, 670] on input "text" at bounding box center [1360, 672] width 247 height 41
type input "**"
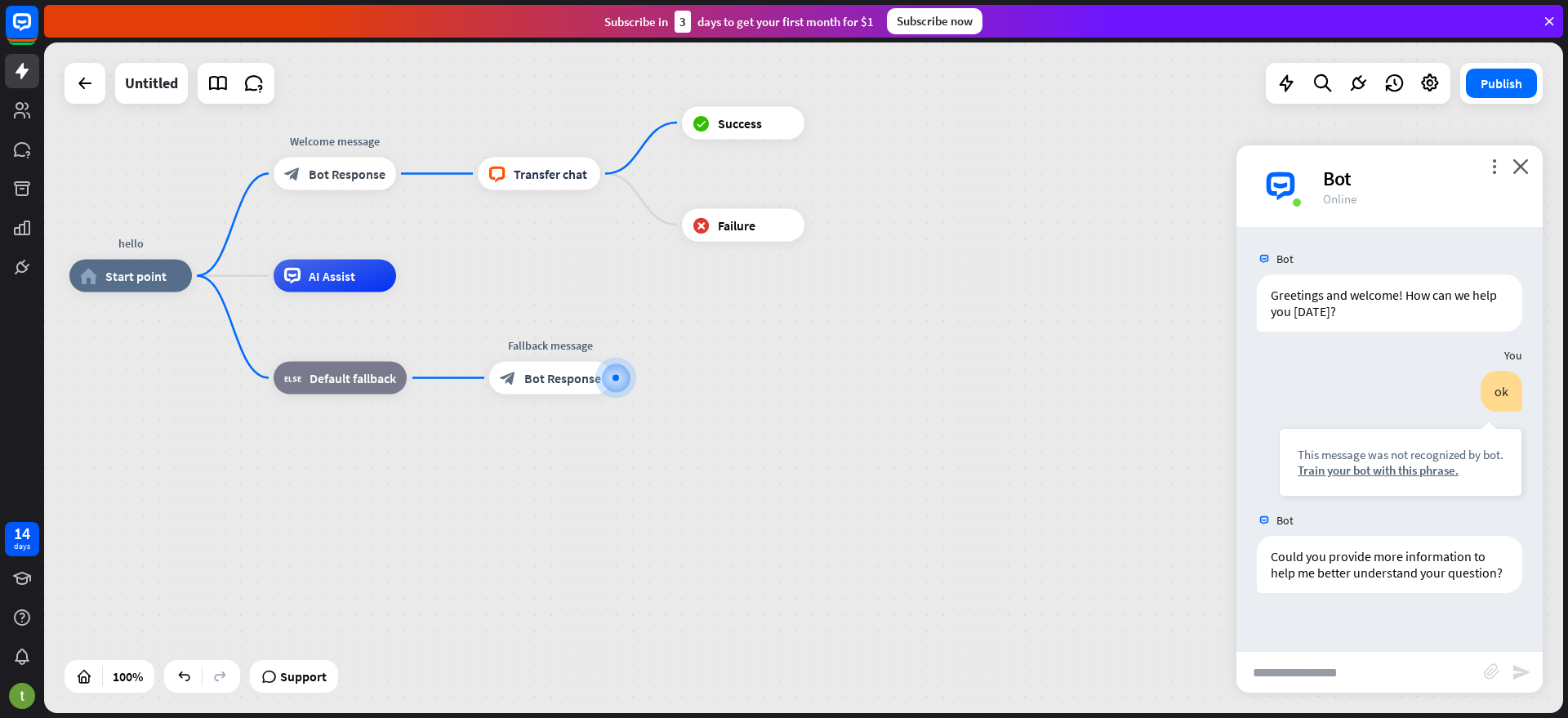
click at [1529, 165] on div "more_vert close Bot Online" at bounding box center [1389, 186] width 306 height 82
click at [1554, 19] on icon at bounding box center [1548, 20] width 14 height 14
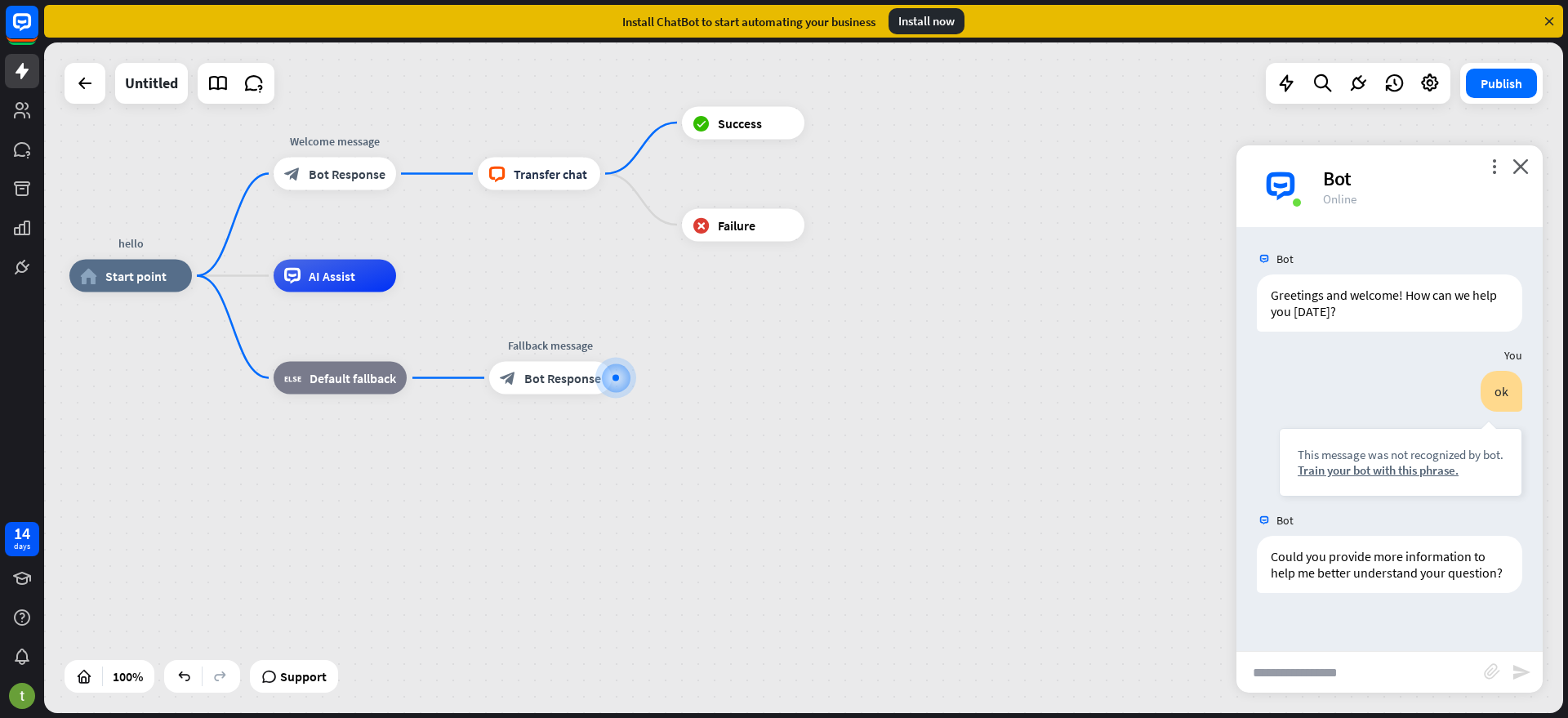
click at [1553, 20] on icon at bounding box center [1548, 20] width 14 height 14
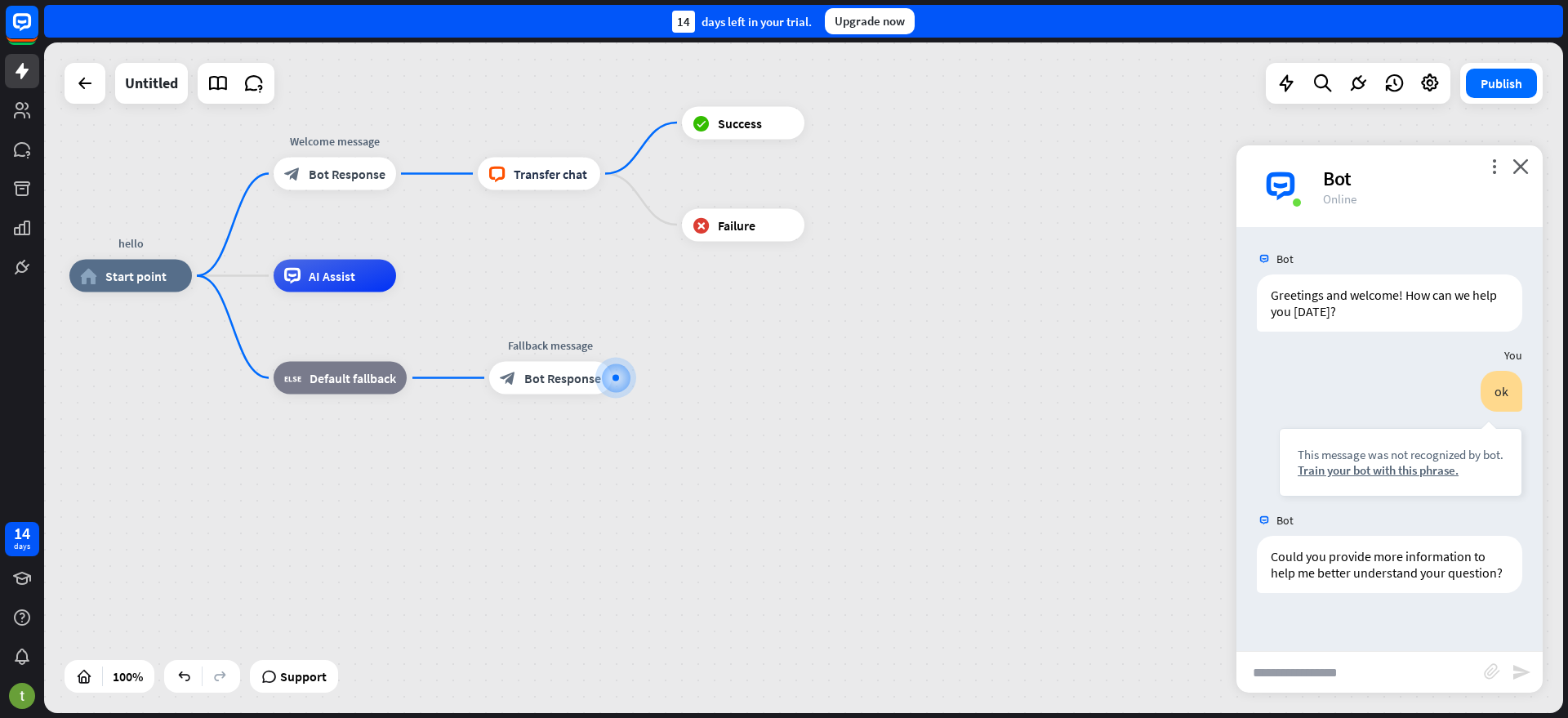
click at [1552, 20] on div "14 days left in your trial. Upgrade now" at bounding box center [804, 21] width 1519 height 32
click at [7, 693] on div at bounding box center [22, 696] width 34 height 34
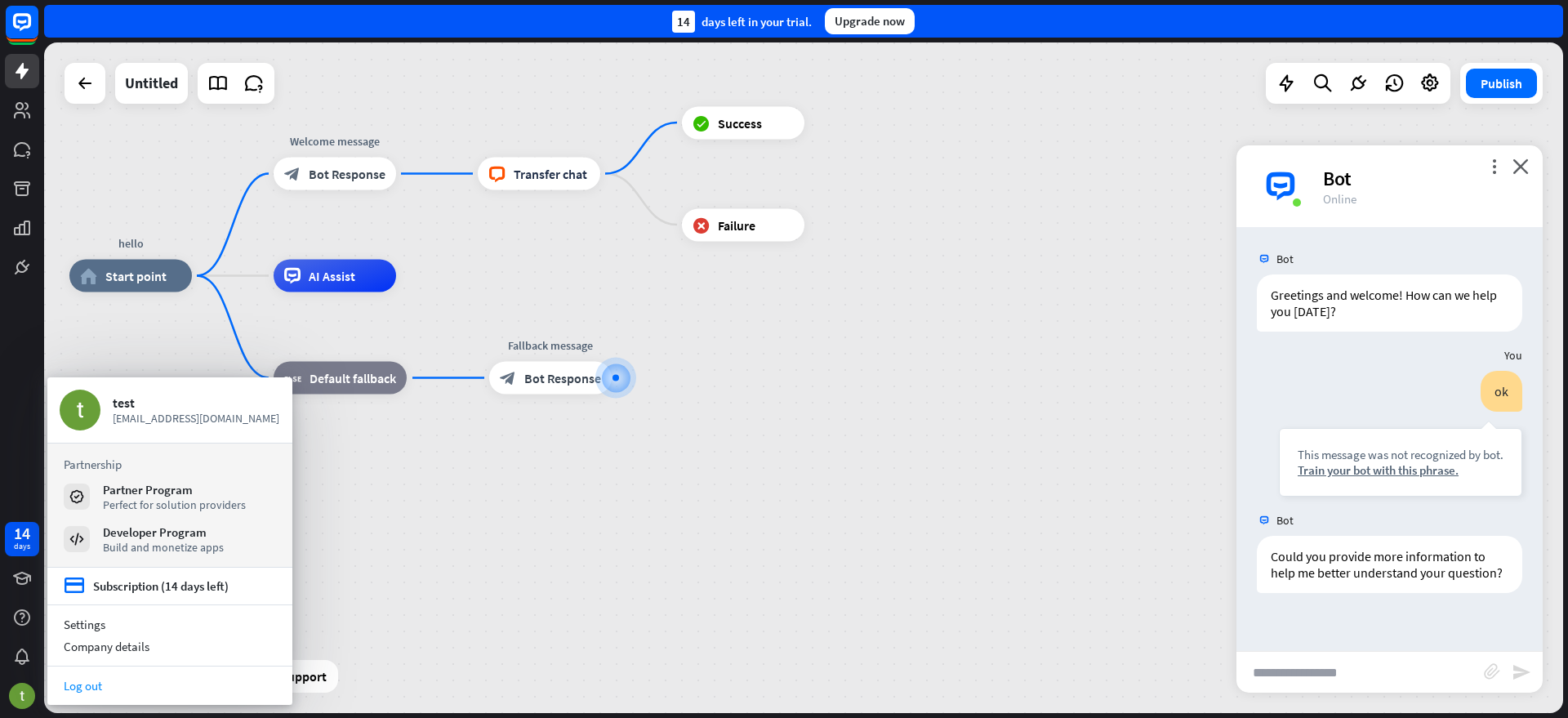
click at [101, 689] on link "Log out" at bounding box center [170, 686] width 245 height 22
